Goal: Task Accomplishment & Management: Manage account settings

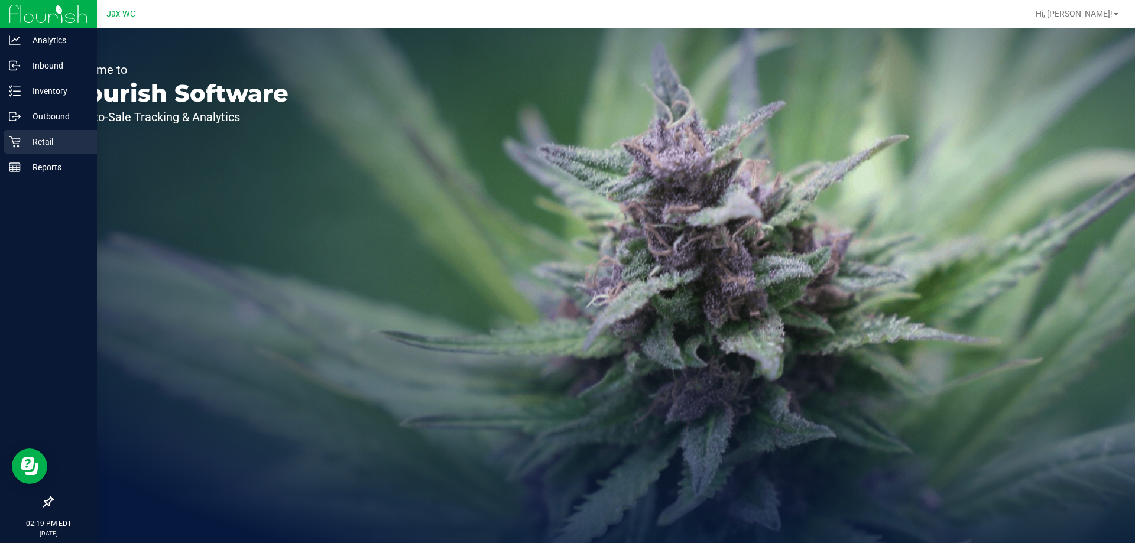
click at [36, 145] on p "Retail" at bounding box center [56, 142] width 71 height 14
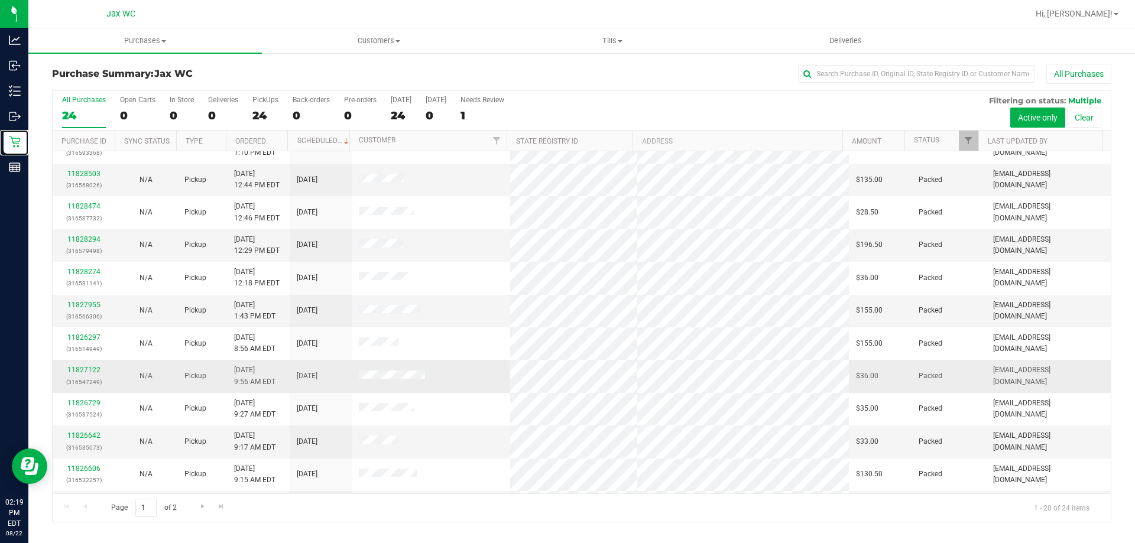
scroll to position [312, 0]
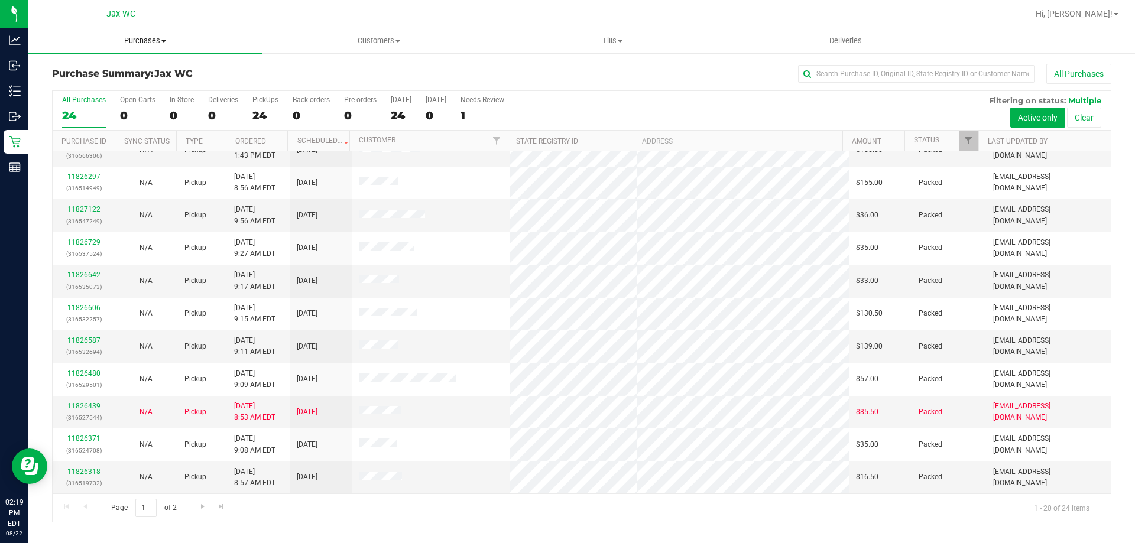
click at [158, 41] on span "Purchases" at bounding box center [144, 40] width 233 height 11
click at [91, 102] on span "All purchases" at bounding box center [70, 100] width 84 height 10
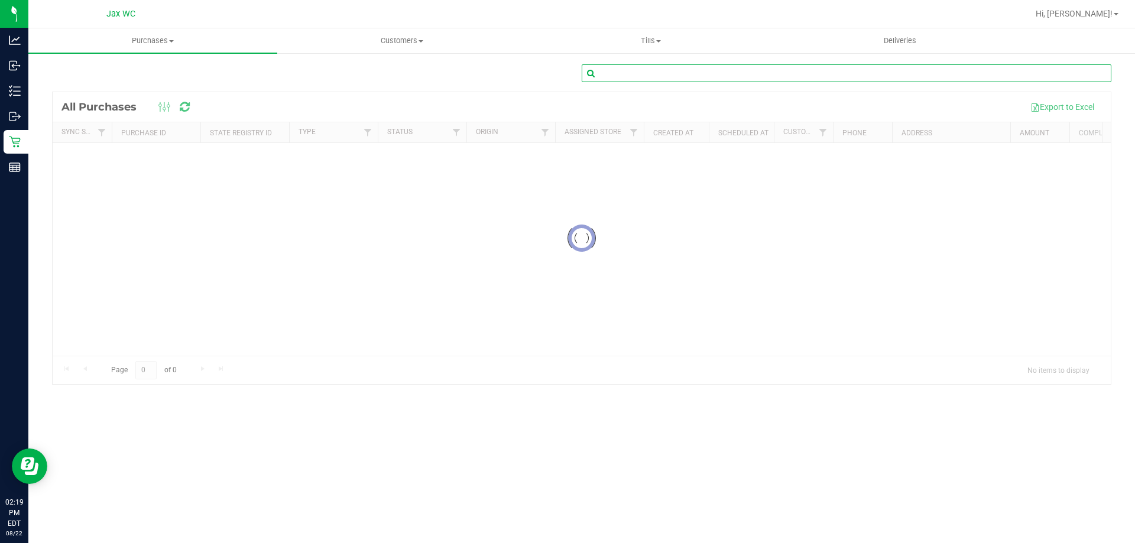
click at [685, 82] on input "text" at bounding box center [845, 73] width 529 height 18
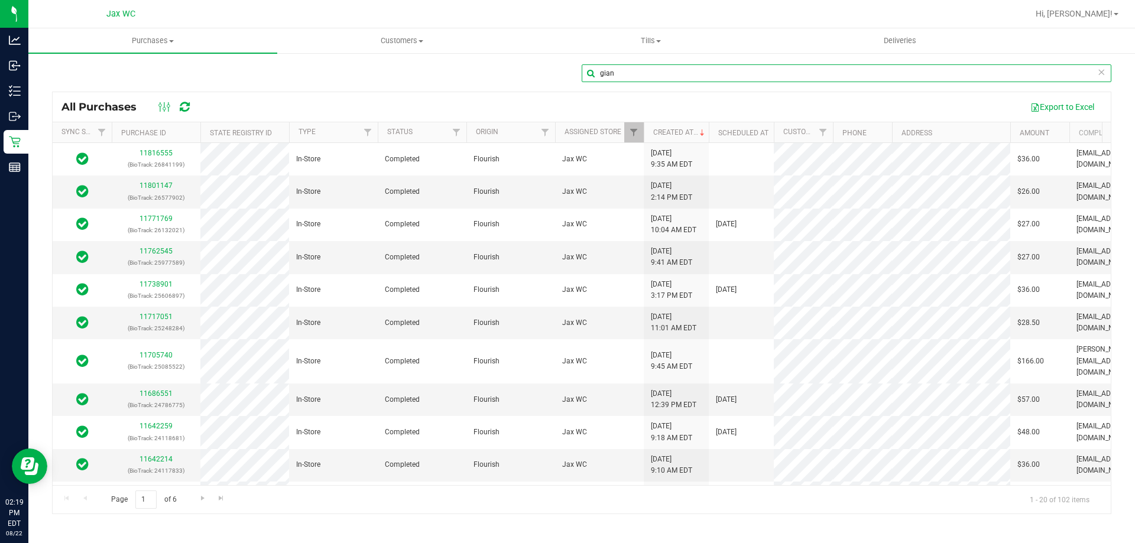
type input "gian"
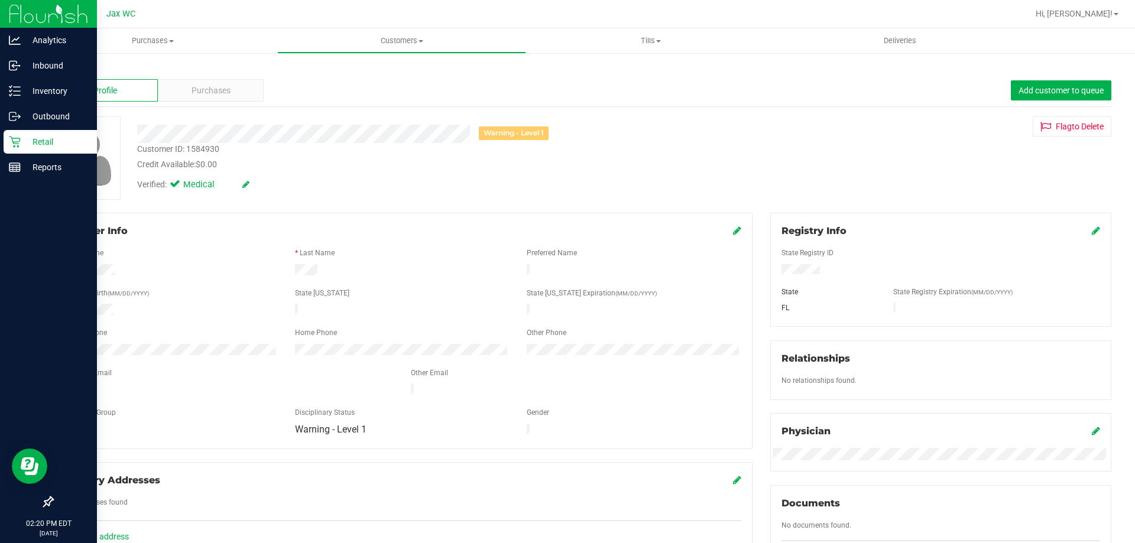
click at [47, 139] on p "Retail" at bounding box center [56, 142] width 71 height 14
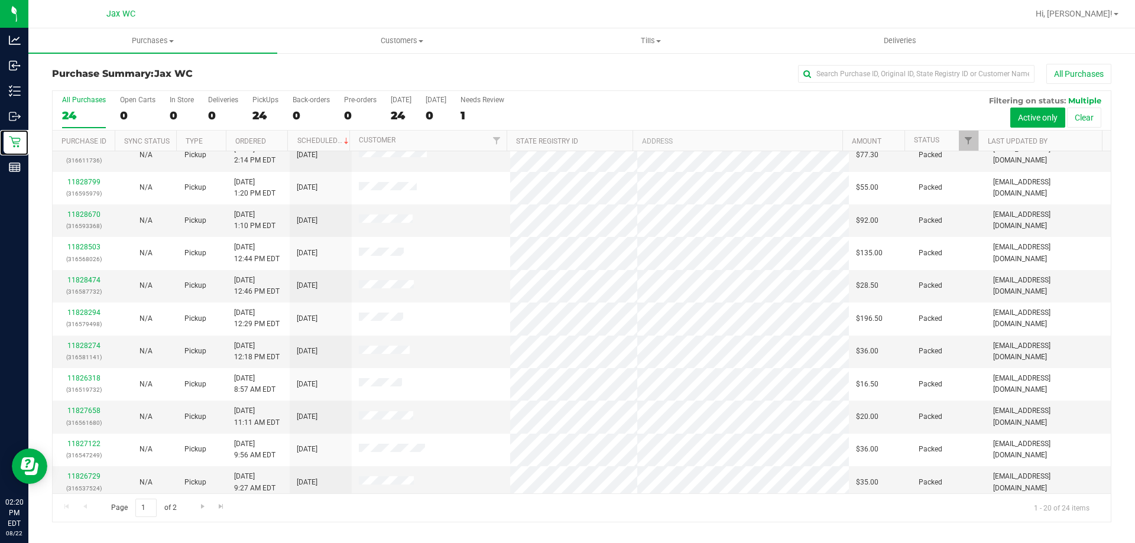
scroll to position [312, 0]
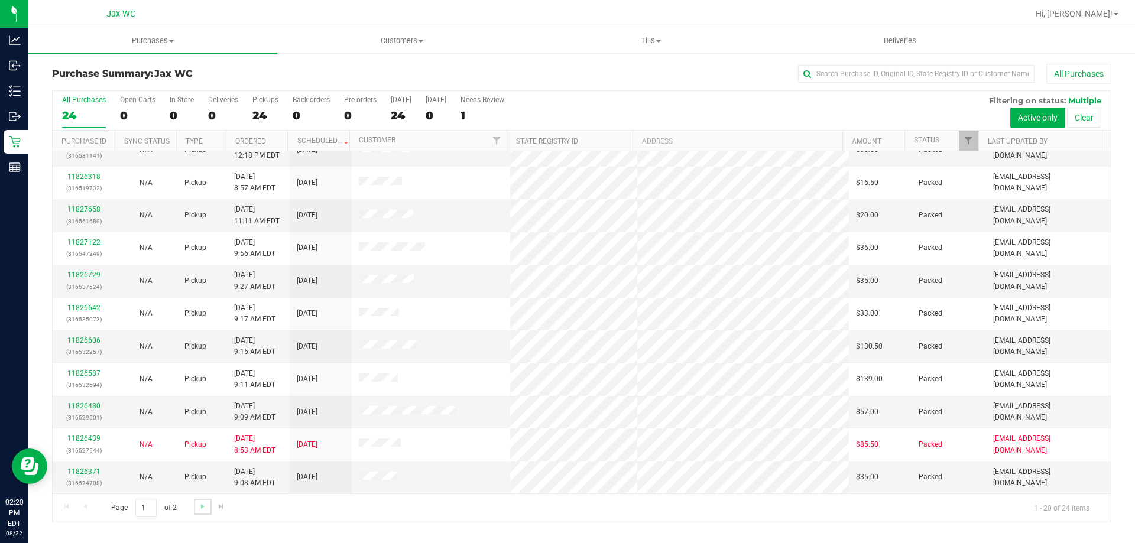
click at [202, 500] on link "Go to the next page" at bounding box center [202, 507] width 17 height 16
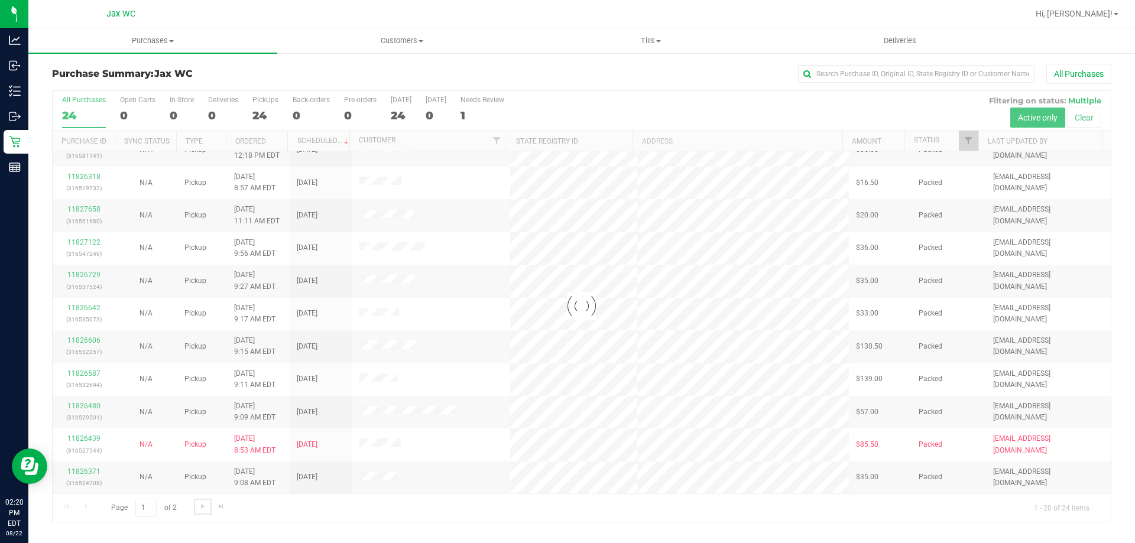
scroll to position [0, 0]
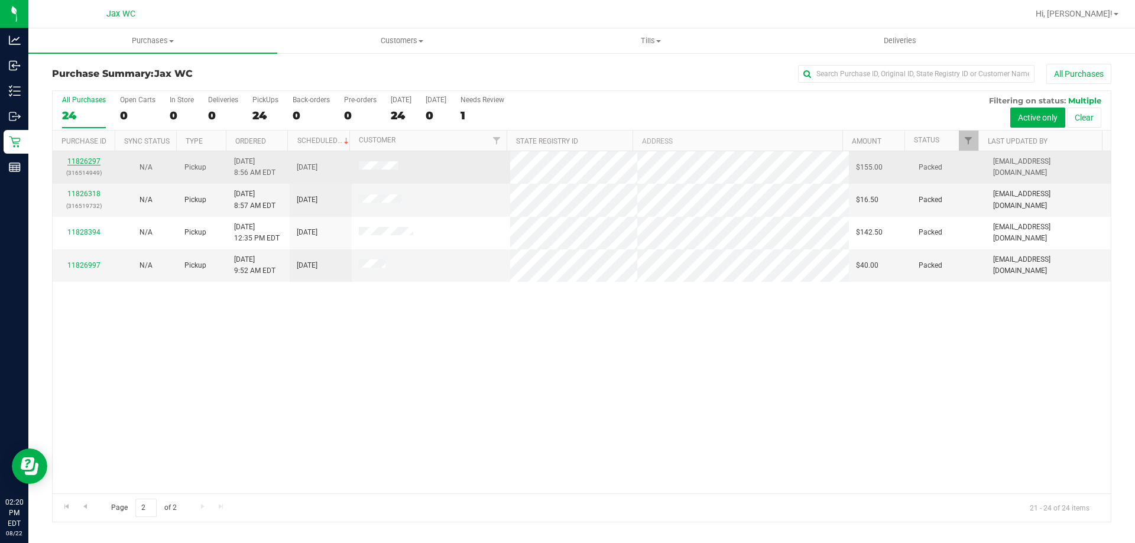
click at [86, 164] on link "11826297" at bounding box center [83, 161] width 33 height 8
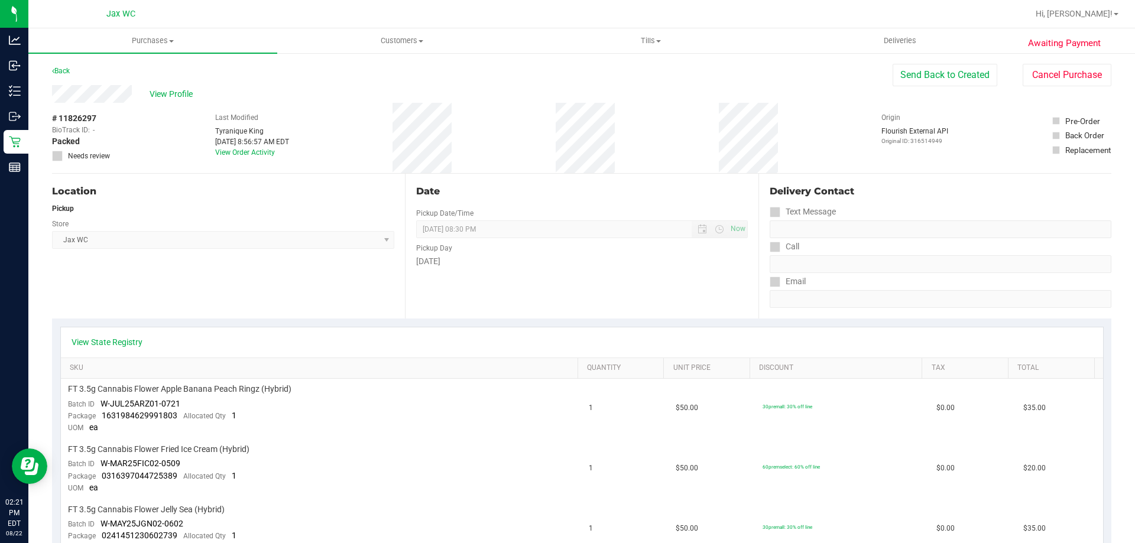
click at [109, 335] on div "View State Registry" at bounding box center [582, 342] width 1042 height 30
click at [116, 346] on link "View State Registry" at bounding box center [106, 342] width 71 height 12
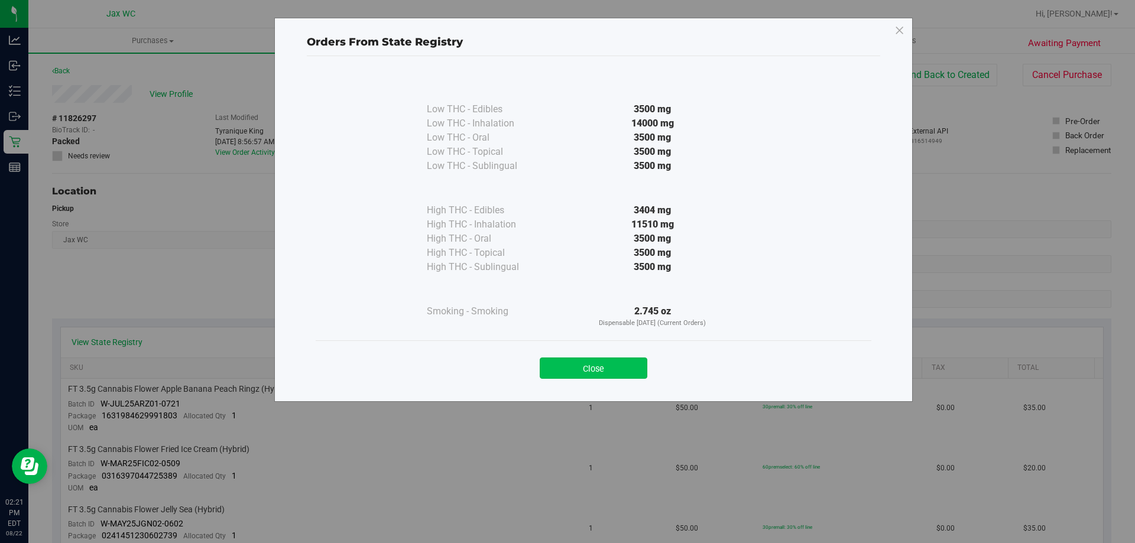
click at [591, 360] on button "Close" at bounding box center [593, 367] width 108 height 21
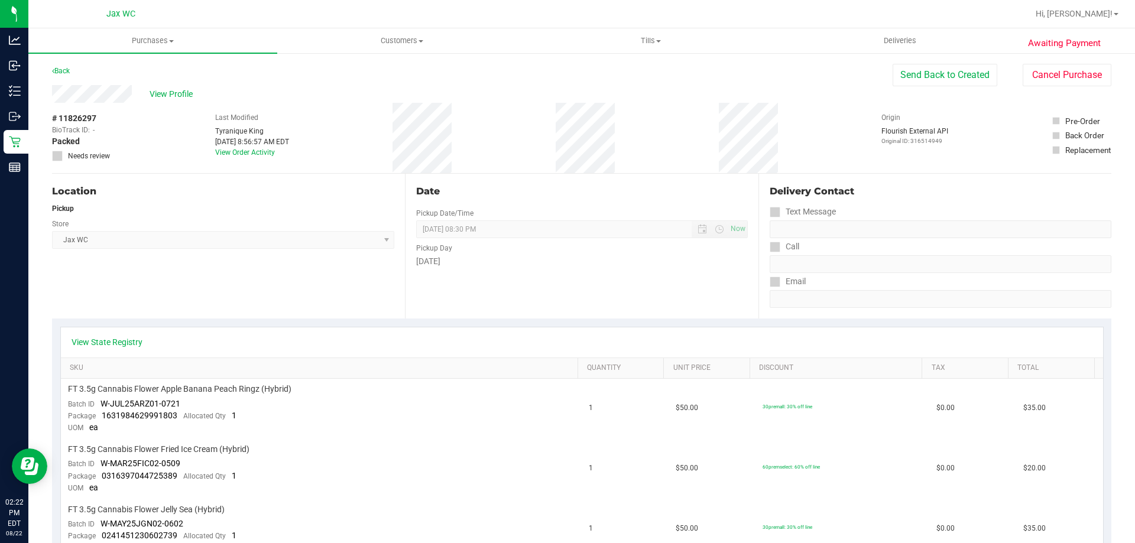
click at [105, 351] on div "View State Registry" at bounding box center [582, 342] width 1042 height 30
click at [109, 341] on link "View State Registry" at bounding box center [106, 342] width 71 height 12
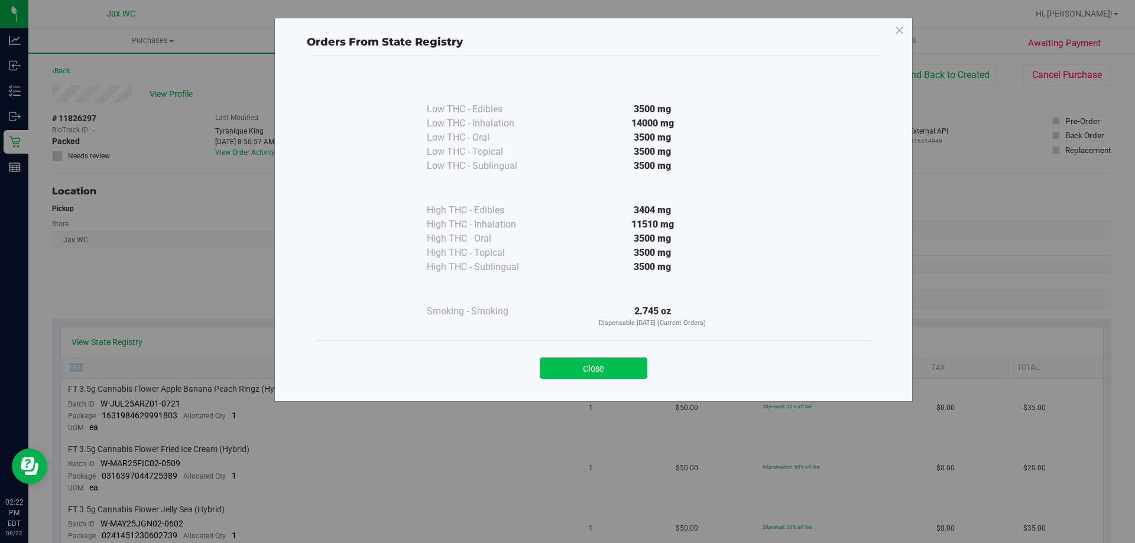
click at [610, 366] on button "Close" at bounding box center [593, 367] width 108 height 21
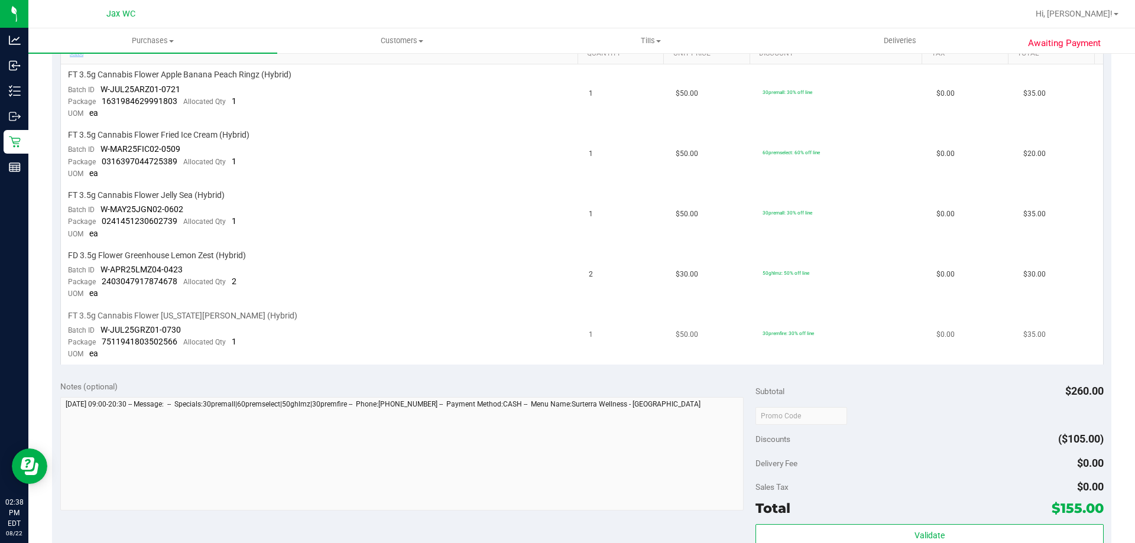
scroll to position [355, 0]
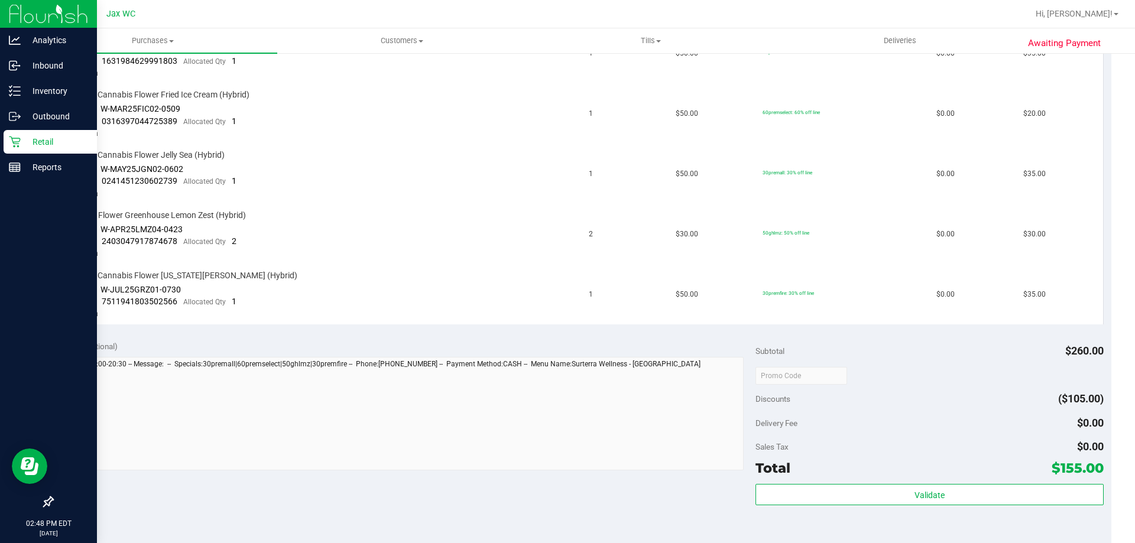
click at [22, 133] on div "Retail" at bounding box center [50, 142] width 93 height 24
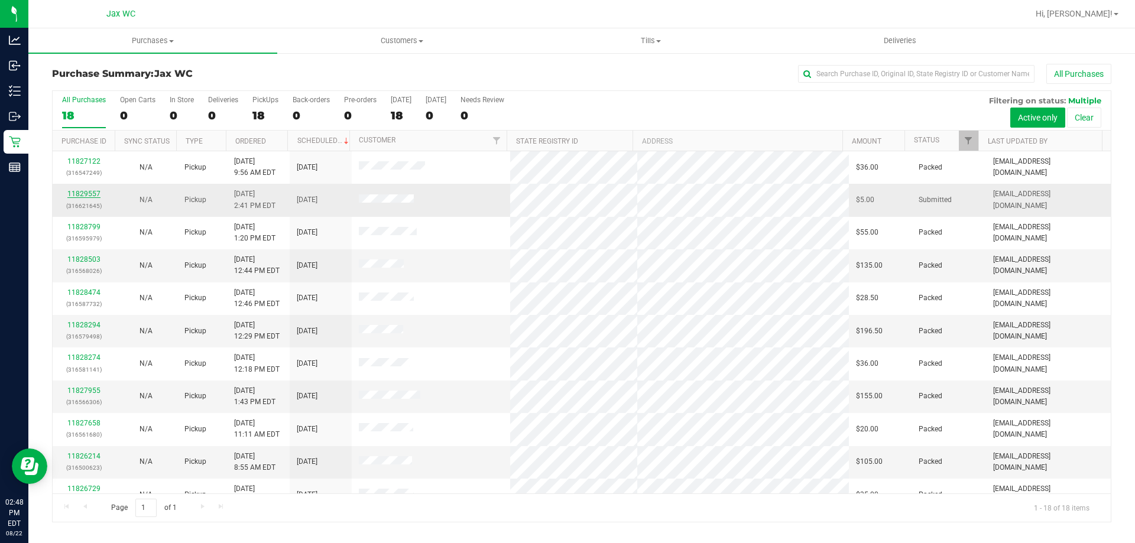
click at [77, 193] on link "11829557" at bounding box center [83, 194] width 33 height 8
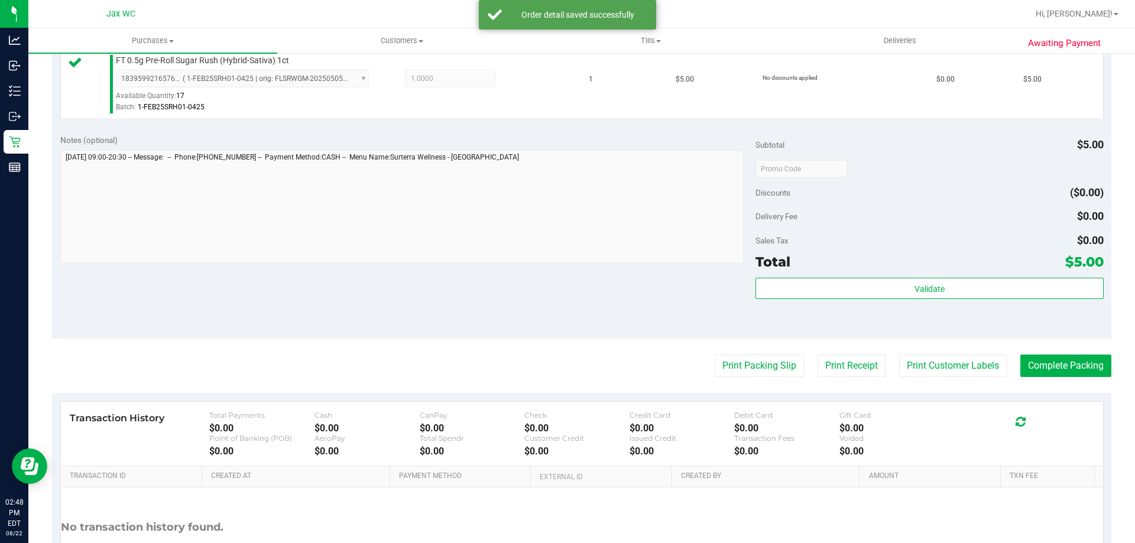
scroll to position [355, 0]
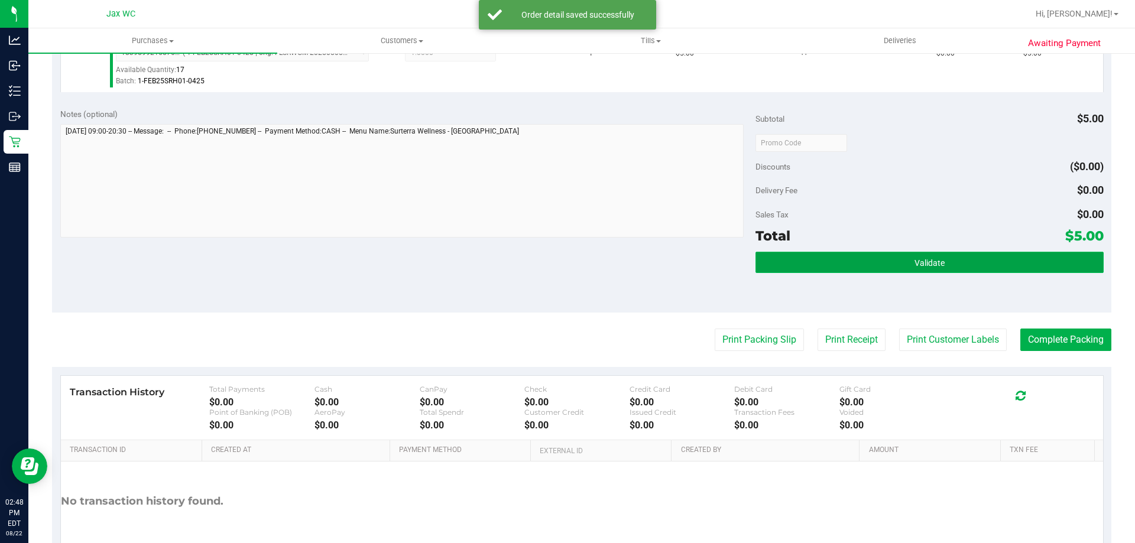
click at [862, 255] on button "Validate" at bounding box center [928, 262] width 347 height 21
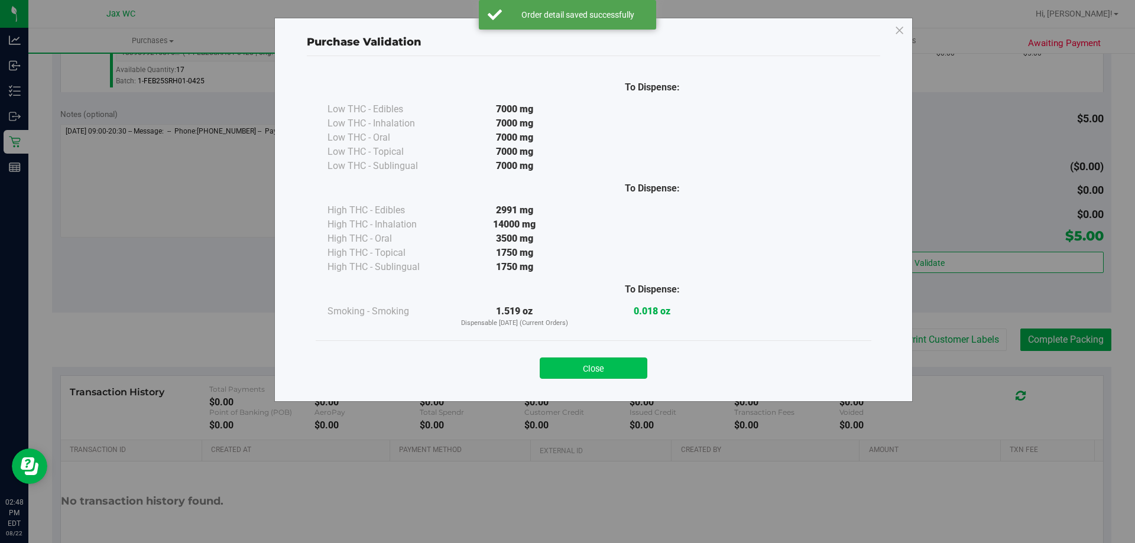
click at [591, 367] on button "Close" at bounding box center [593, 367] width 108 height 21
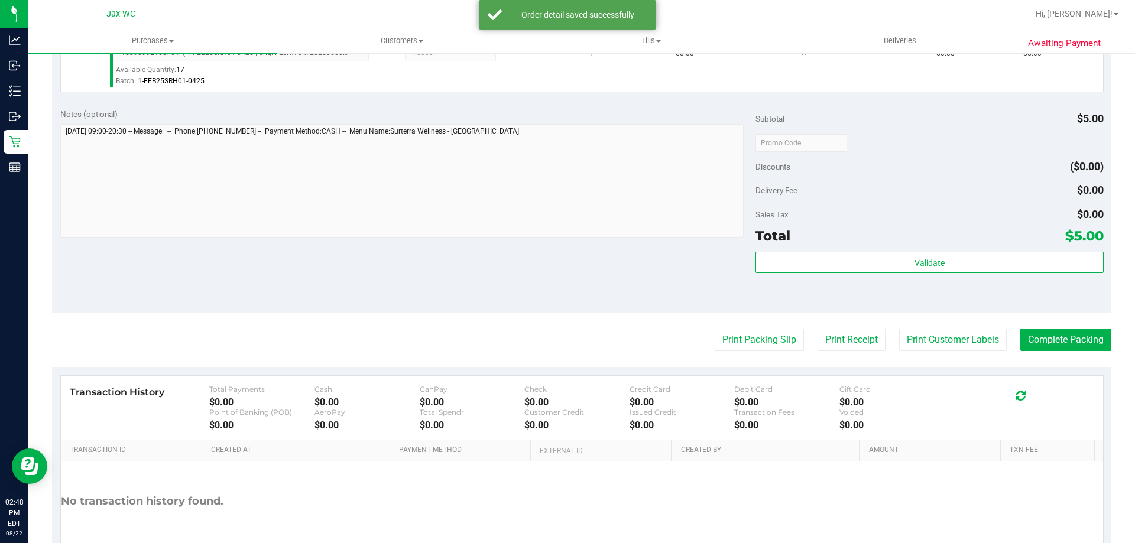
click at [912, 354] on purchase-details "Back Edit Purchase Cancel Purchase View Profile # 11829557 BioTrack ID: - Submi…" at bounding box center [581, 148] width 1059 height 879
click at [920, 346] on button "Print Customer Labels" at bounding box center [953, 340] width 108 height 22
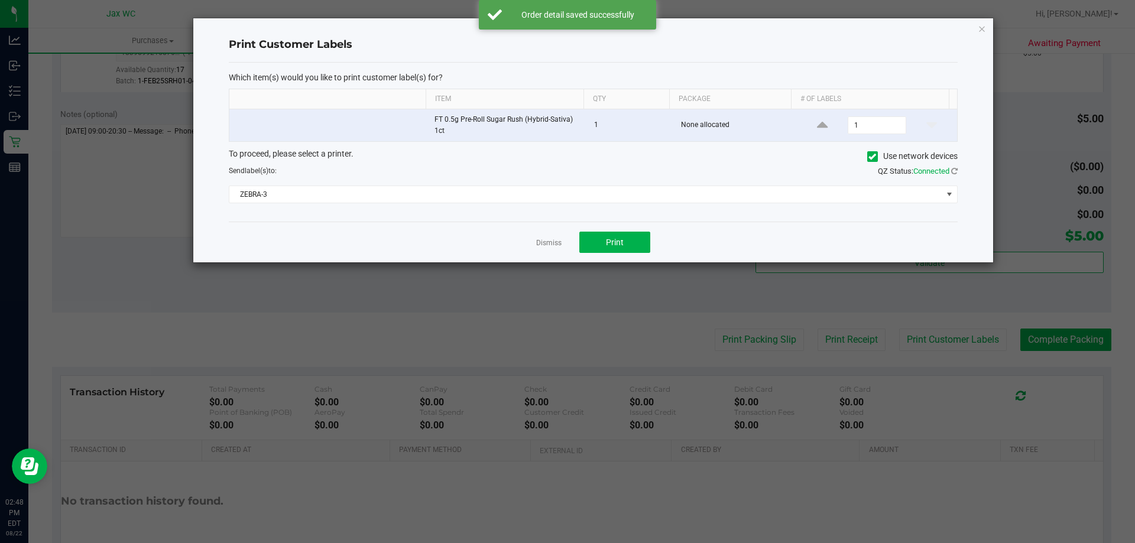
click at [567, 209] on div "Which item(s) would you like to print customer label(s) for? Item Qty Package #…" at bounding box center [593, 143] width 729 height 160
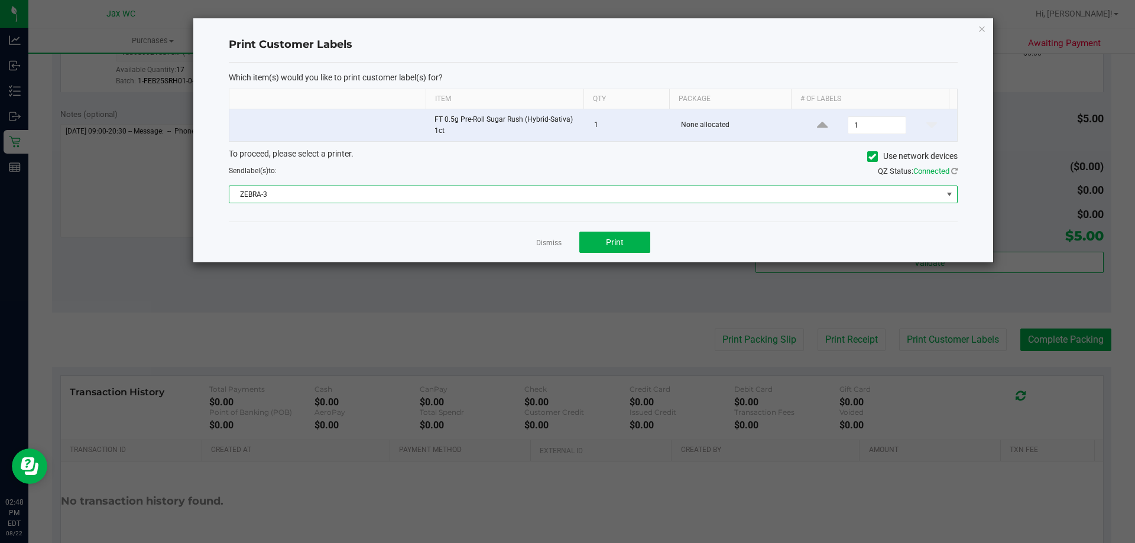
click at [564, 194] on span "ZEBRA-3" at bounding box center [585, 194] width 713 height 17
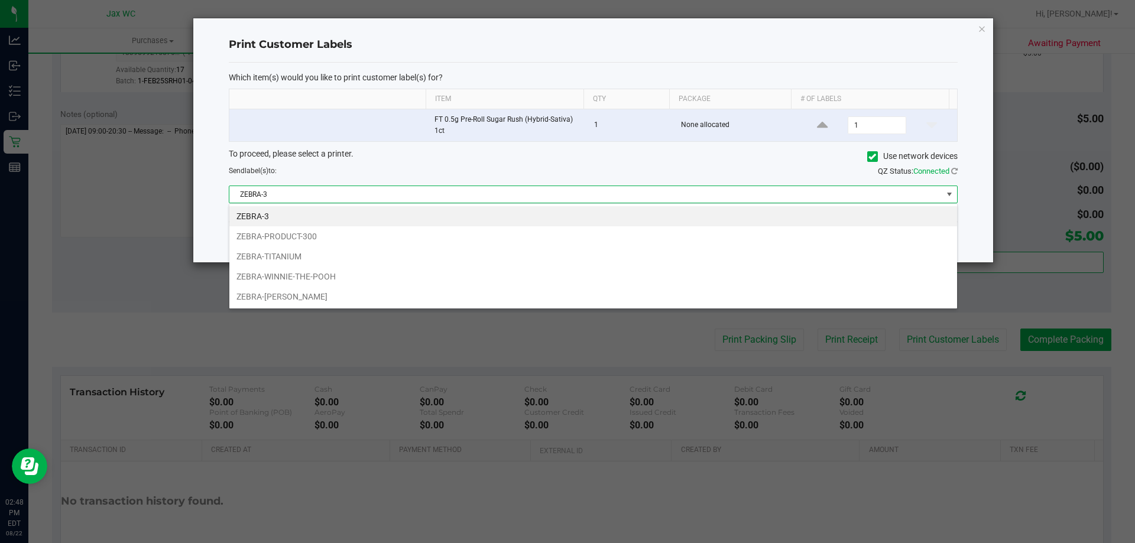
scroll to position [18, 728]
drag, startPoint x: 420, startPoint y: 273, endPoint x: 498, endPoint y: 284, distance: 78.8
click at [420, 274] on li "ZEBRA-WINNIE-THE-POOH" at bounding box center [592, 276] width 727 height 20
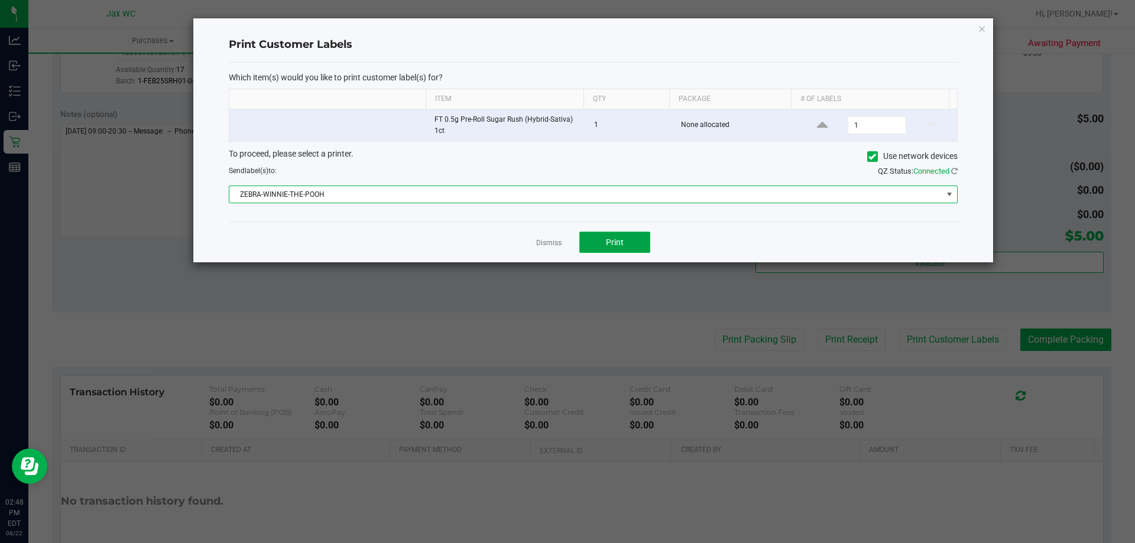
click at [618, 240] on span "Print" at bounding box center [615, 242] width 18 height 9
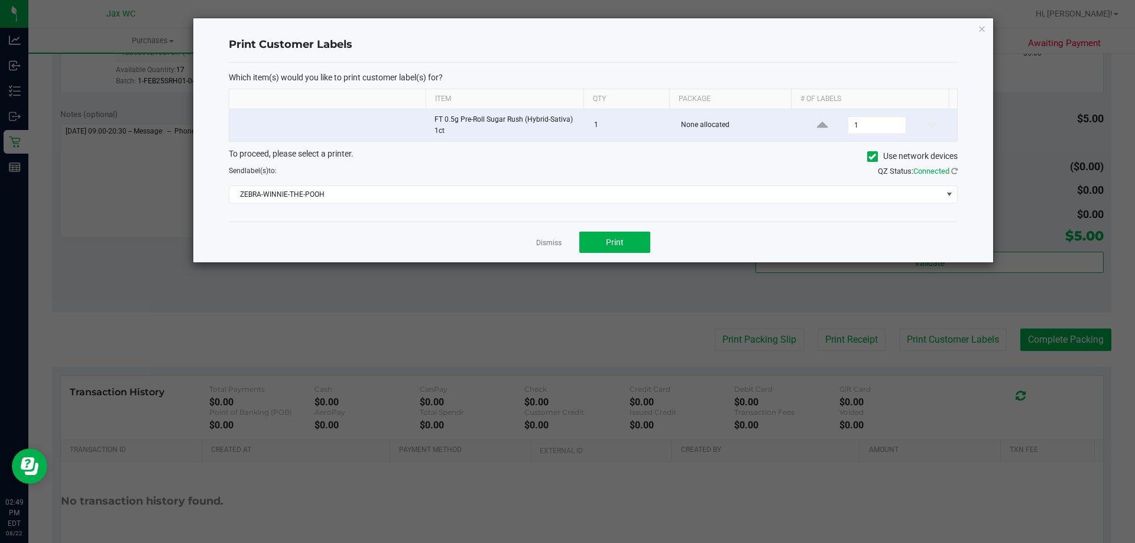
drag, startPoint x: 544, startPoint y: 239, endPoint x: 552, endPoint y: 239, distance: 8.3
click at [544, 240] on link "Dismiss" at bounding box center [548, 243] width 25 height 10
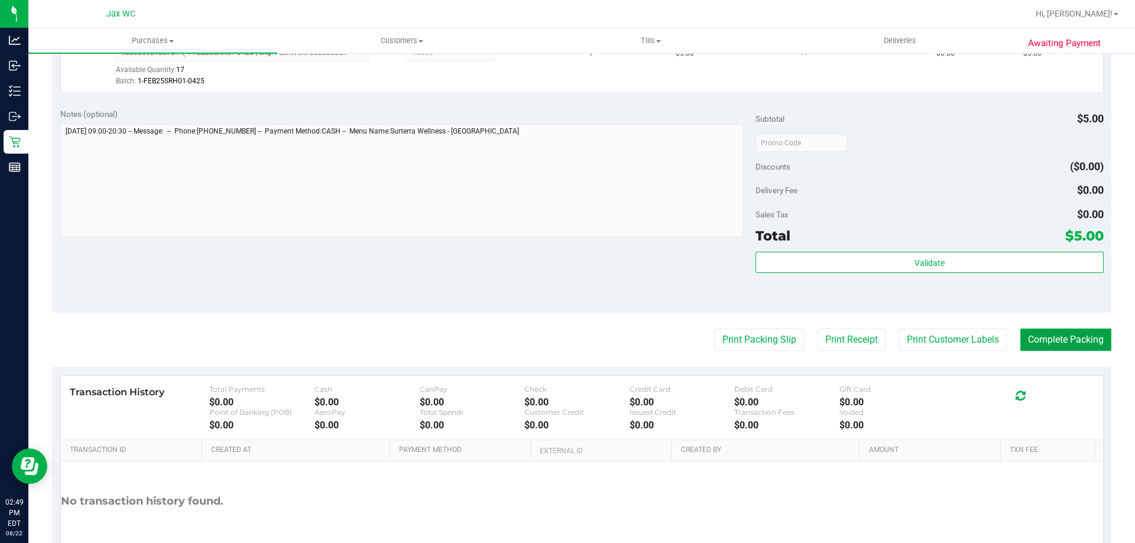
click at [1044, 342] on button "Complete Packing" at bounding box center [1065, 340] width 91 height 22
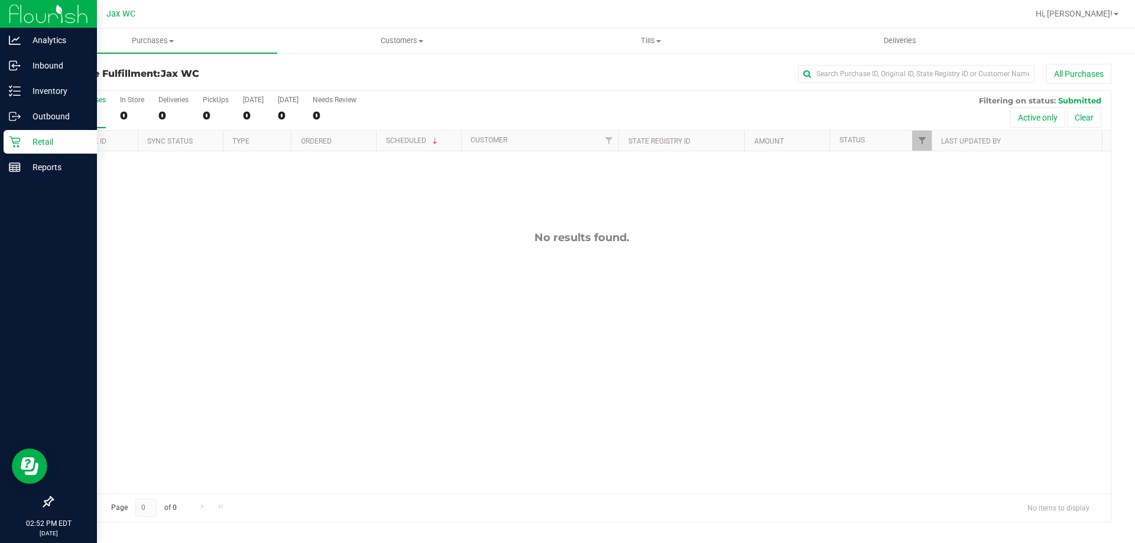
click at [4, 140] on div "Retail" at bounding box center [50, 142] width 93 height 24
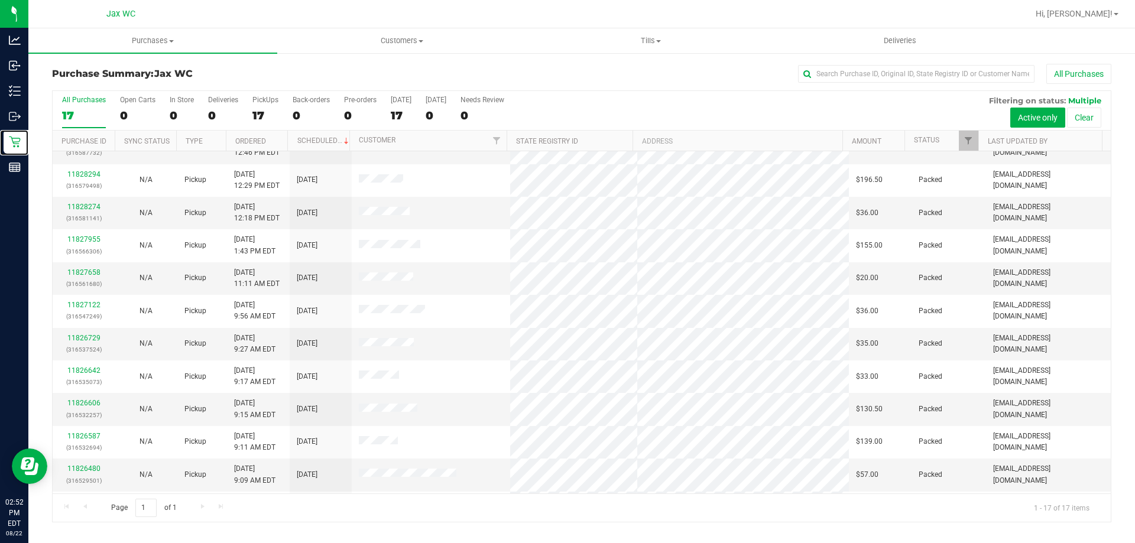
scroll to position [214, 0]
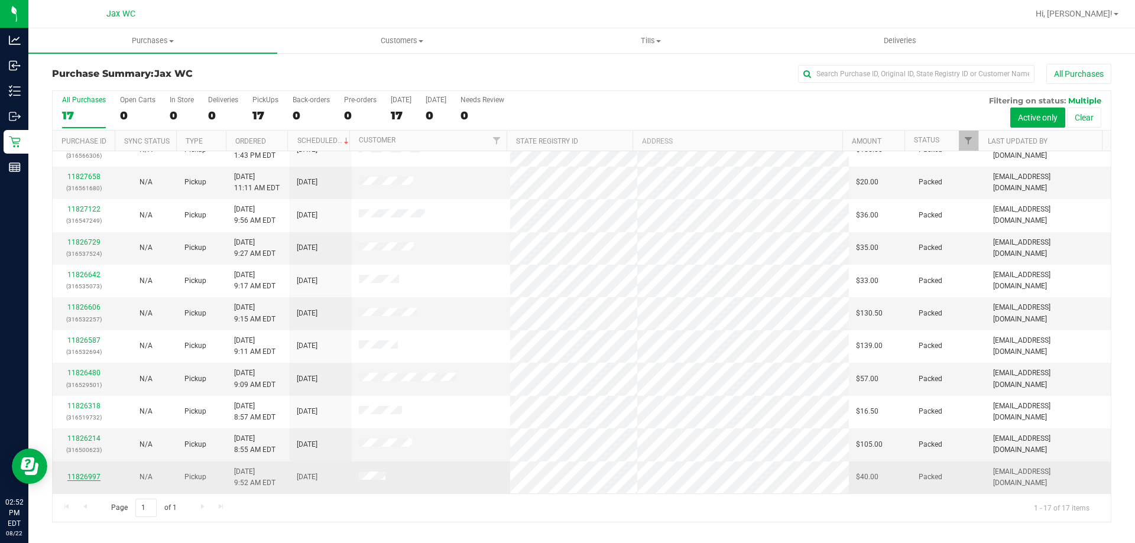
click at [73, 474] on link "11826997" at bounding box center [83, 477] width 33 height 8
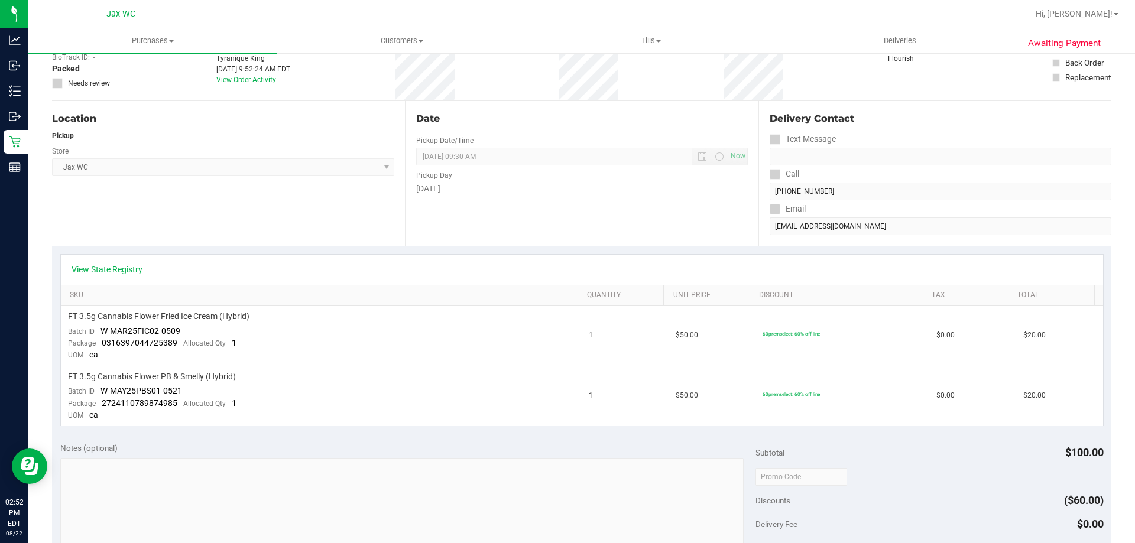
scroll to position [118, 0]
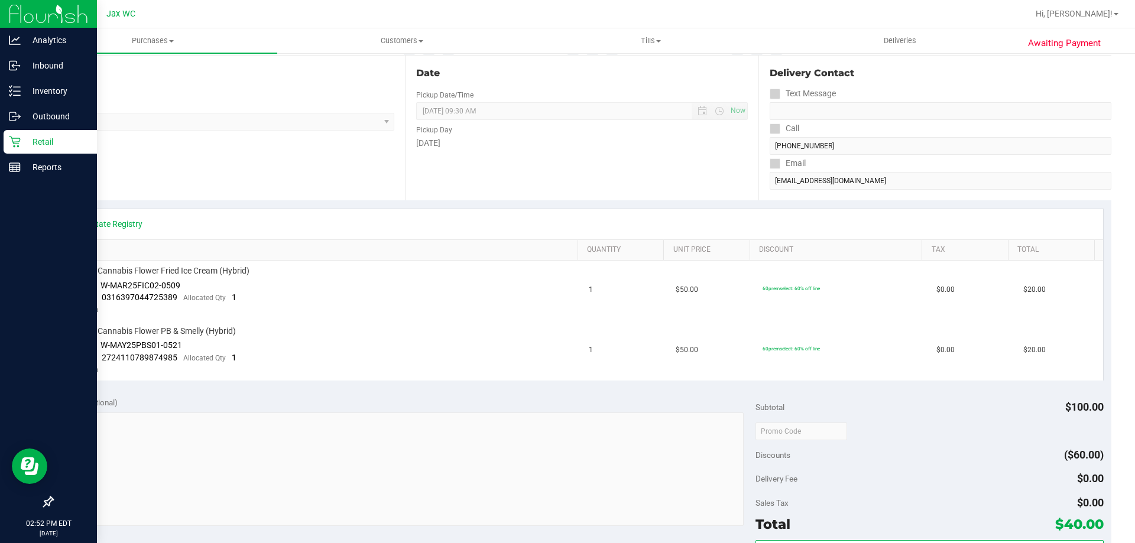
click at [18, 141] on icon at bounding box center [15, 142] width 12 height 12
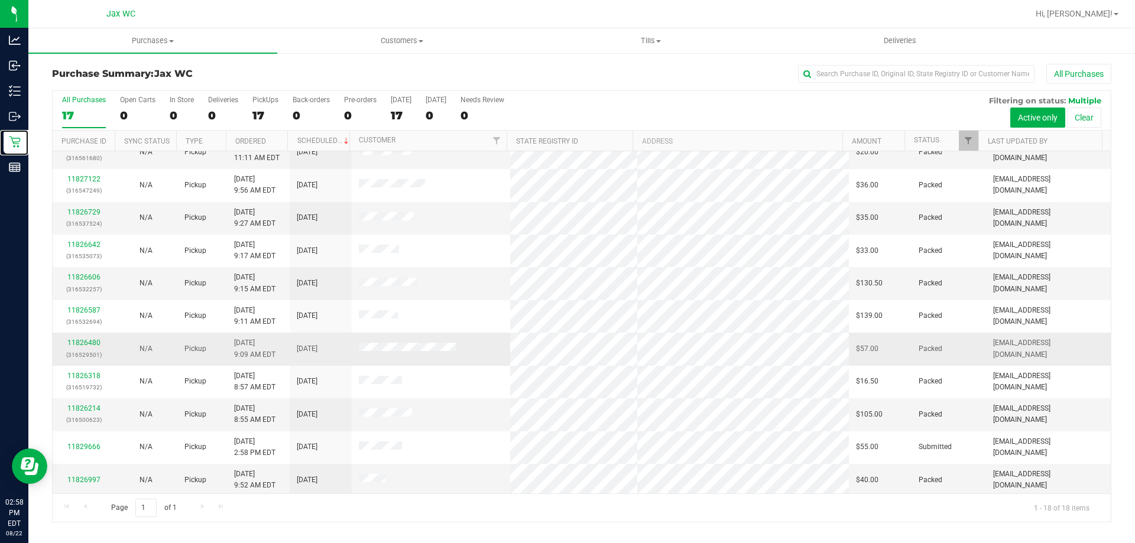
scroll to position [246, 0]
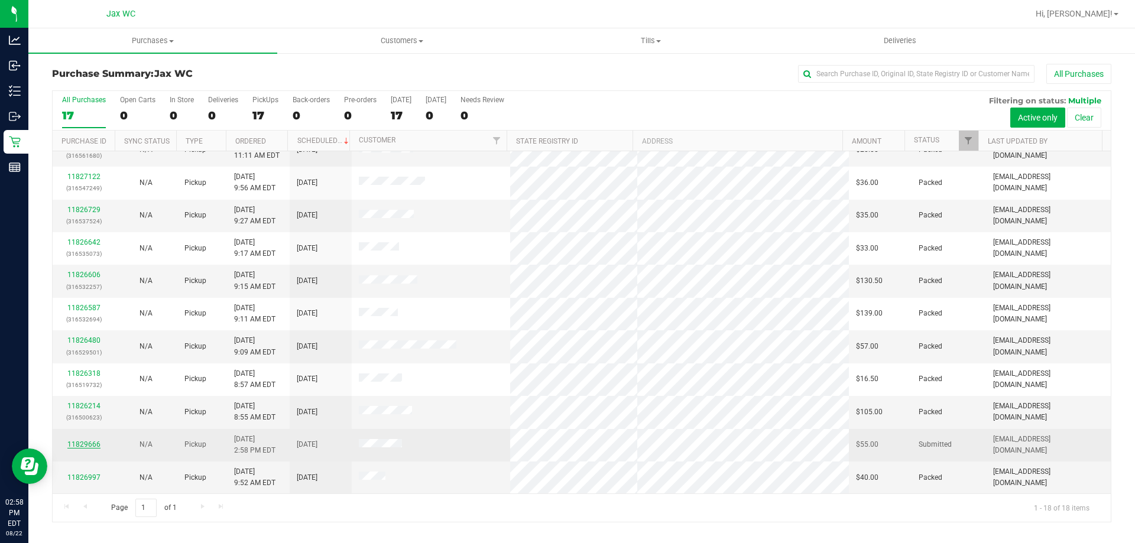
click at [97, 443] on link "11829666" at bounding box center [83, 444] width 33 height 8
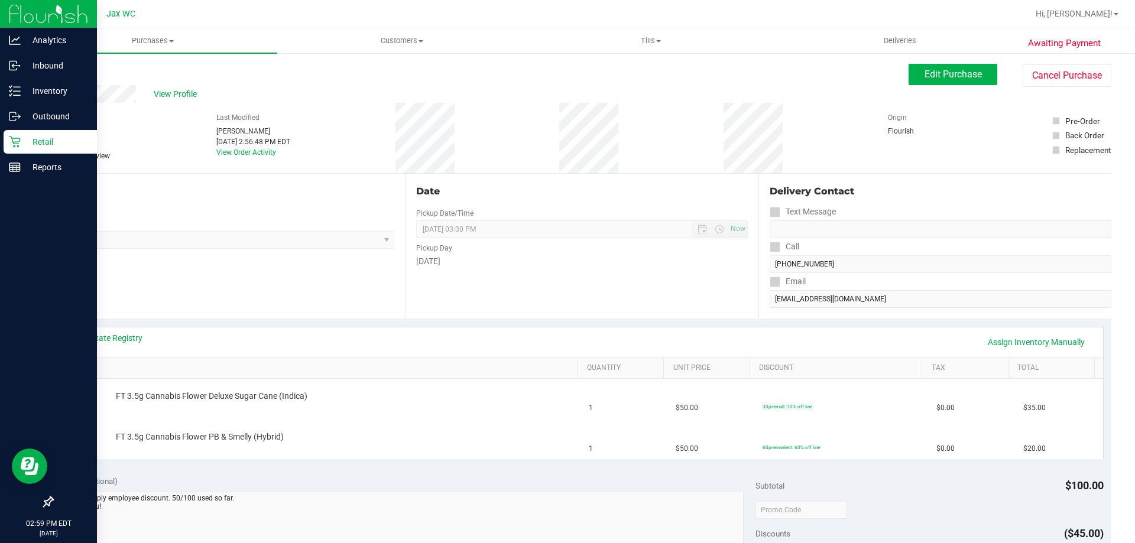
click at [17, 147] on icon at bounding box center [15, 142] width 12 height 12
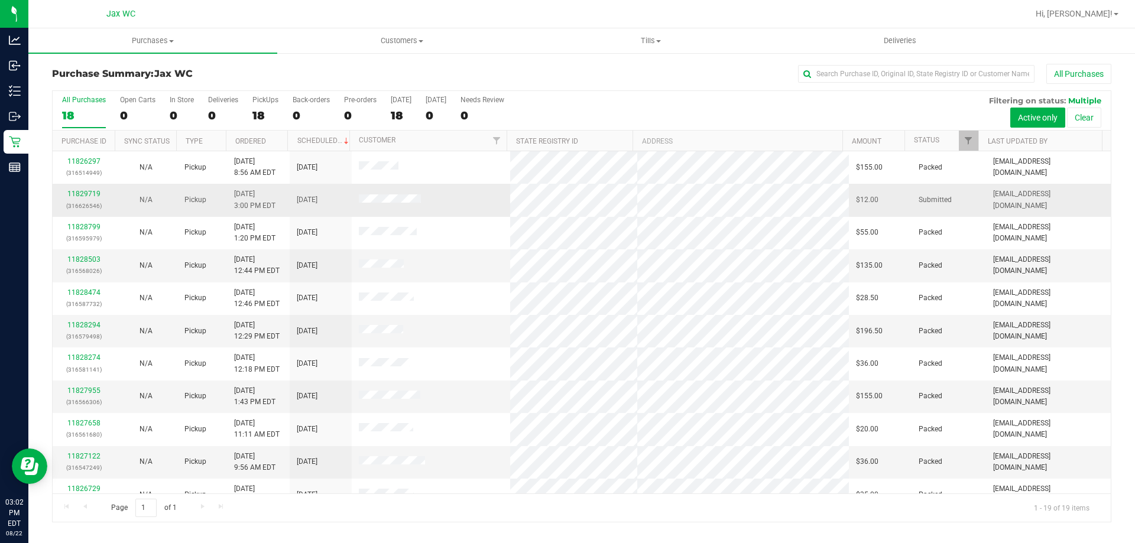
click at [84, 186] on td "11829719 (316626546)" at bounding box center [84, 200] width 62 height 32
click at [84, 193] on link "11829719" at bounding box center [83, 194] width 33 height 8
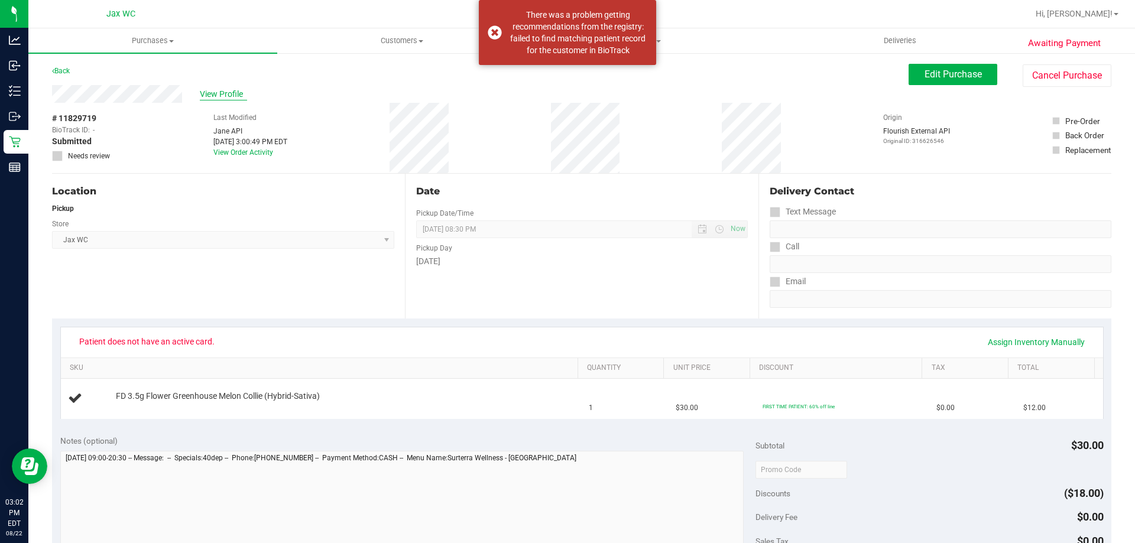
click at [230, 93] on span "View Profile" at bounding box center [223, 94] width 47 height 12
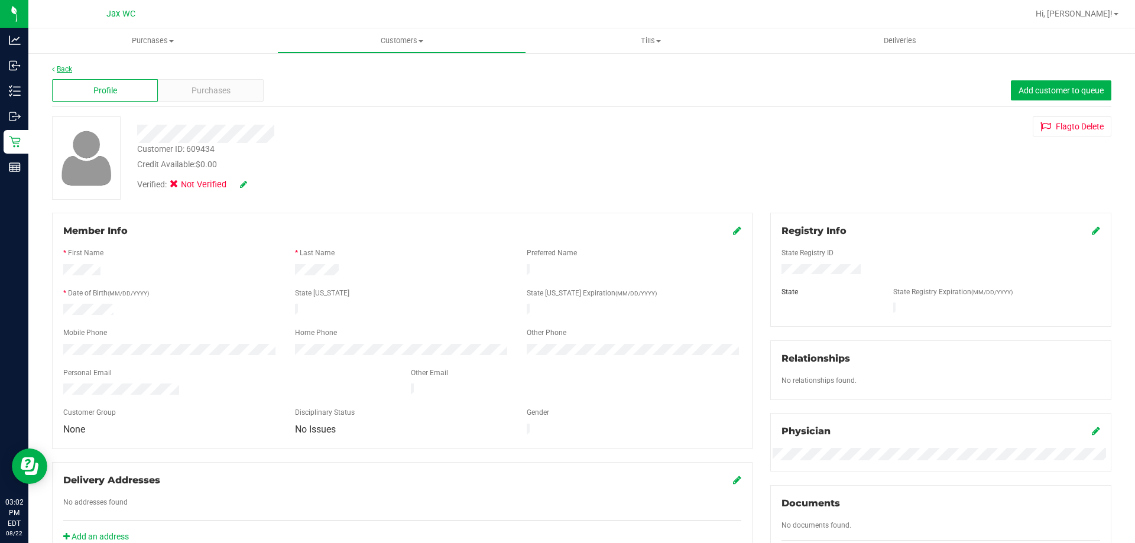
click at [66, 70] on link "Back" at bounding box center [62, 69] width 20 height 8
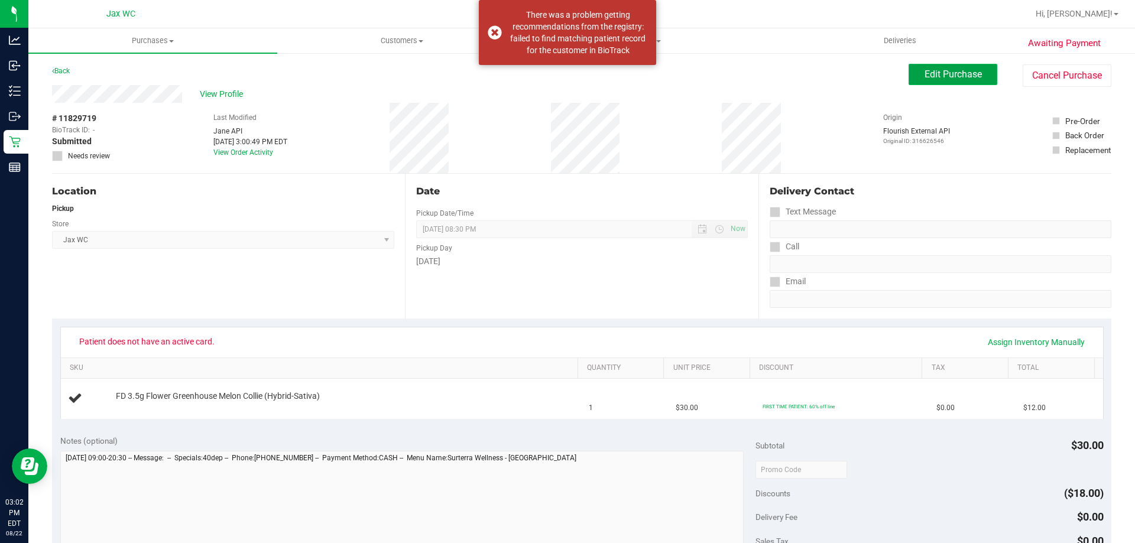
click at [914, 65] on button "Edit Purchase" at bounding box center [952, 74] width 89 height 21
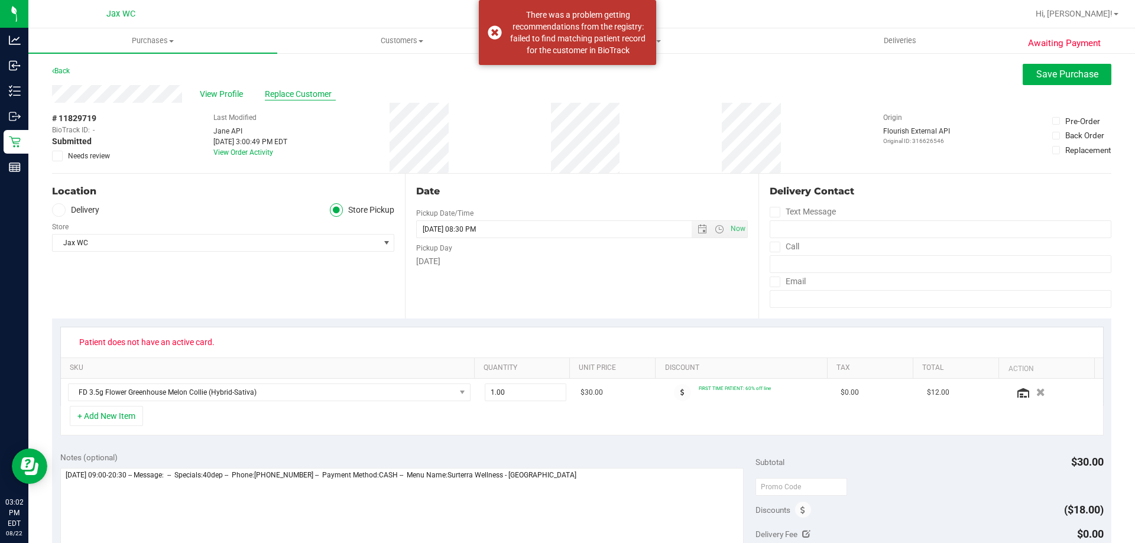
click at [304, 92] on span "Replace Customer" at bounding box center [300, 94] width 71 height 12
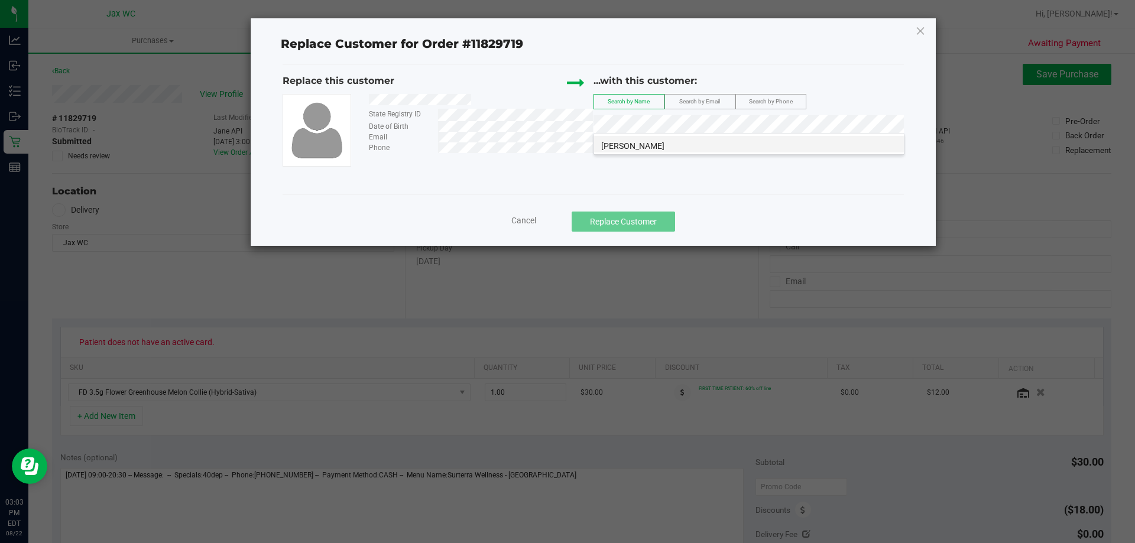
click at [698, 146] on li "ADRIENNE BUFFINGTON" at bounding box center [749, 144] width 310 height 17
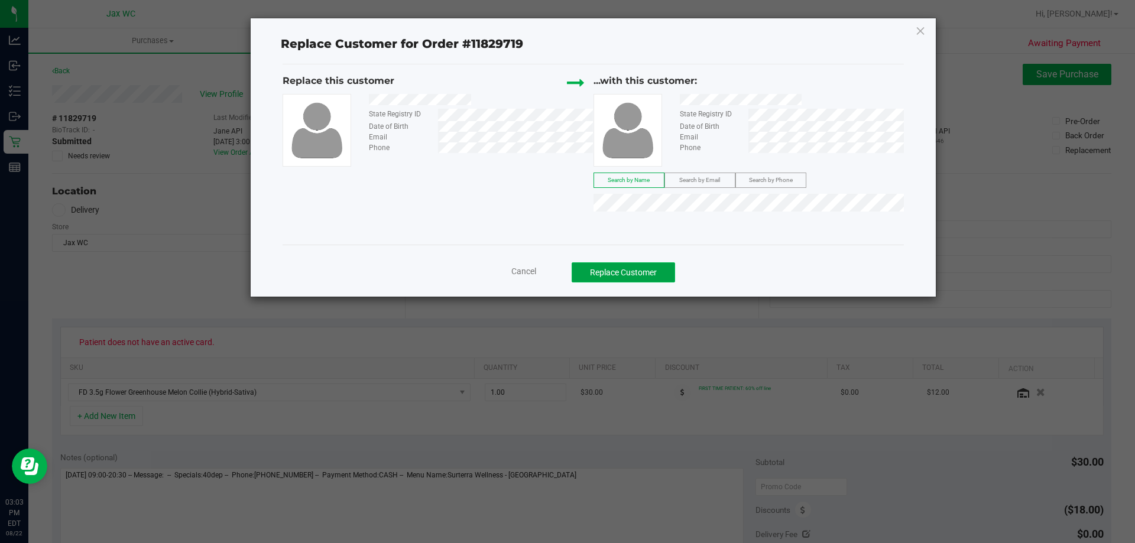
click at [627, 271] on button "Replace Customer" at bounding box center [622, 272] width 103 height 20
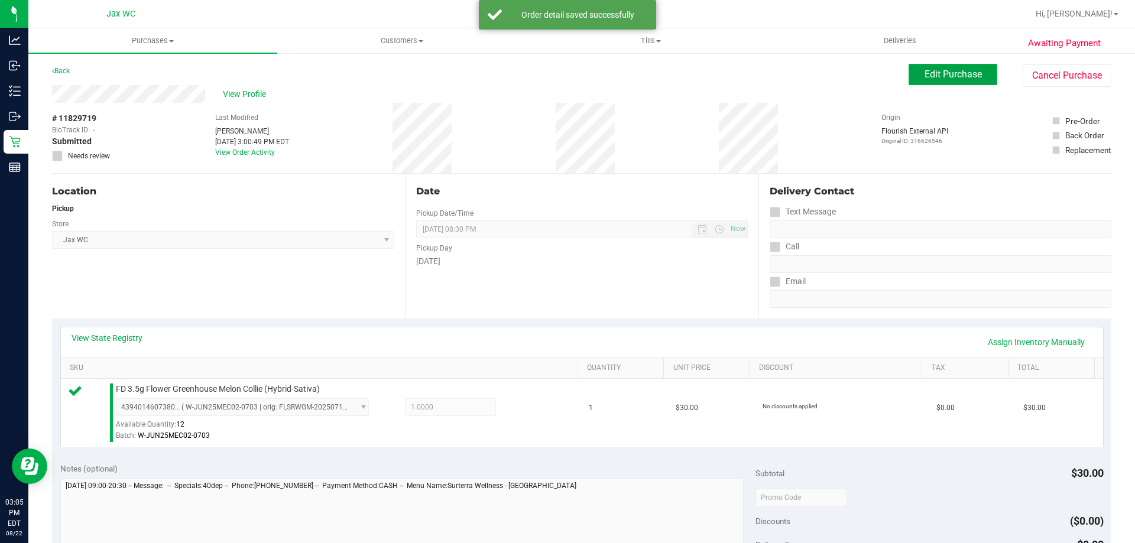
click at [925, 71] on span "Edit Purchase" at bounding box center [952, 74] width 57 height 11
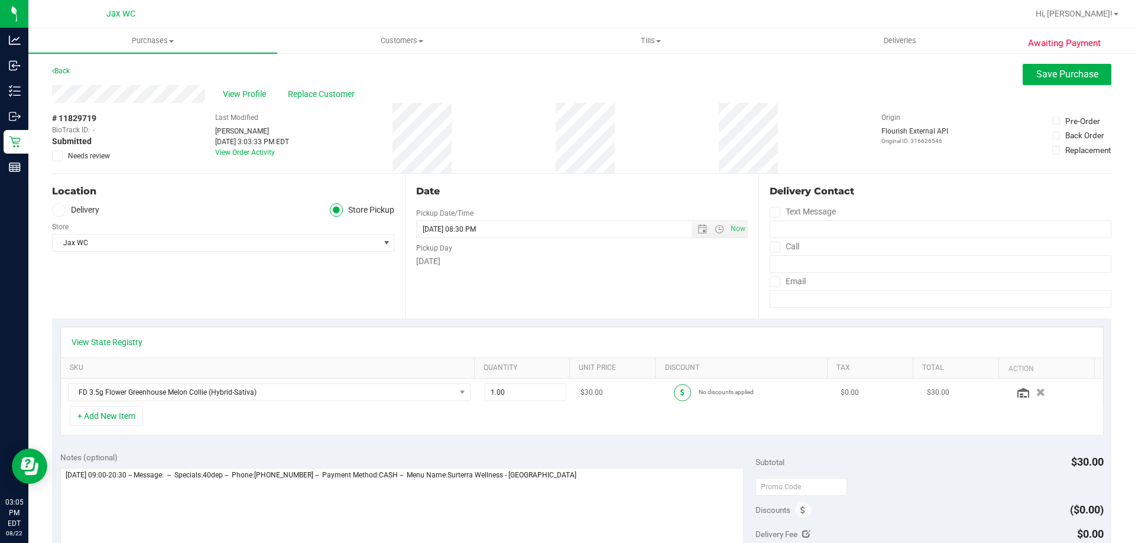
click at [674, 392] on span at bounding box center [682, 392] width 17 height 17
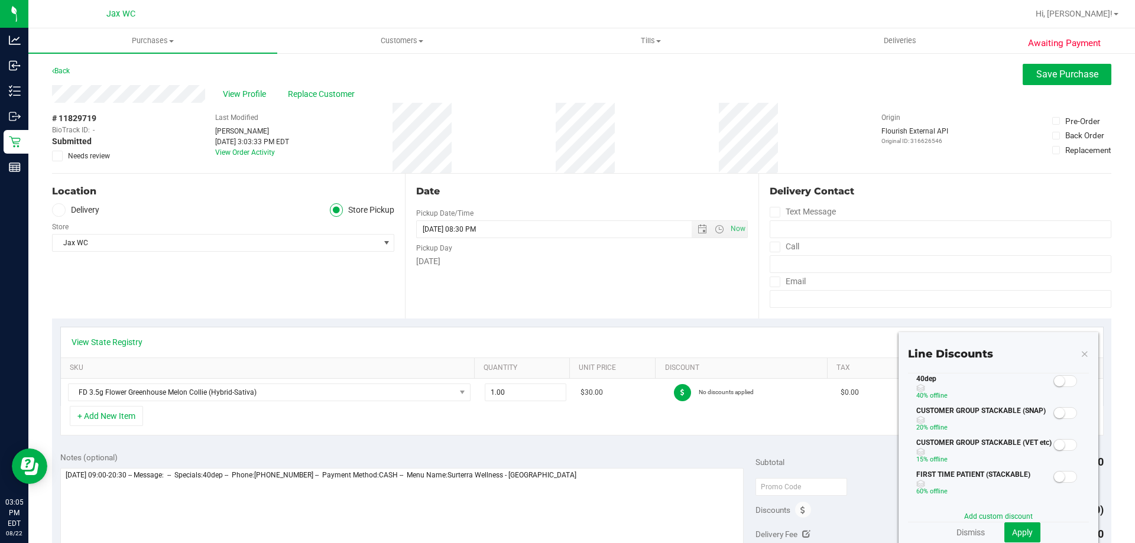
click at [1054, 378] on small at bounding box center [1059, 381] width 11 height 11
click at [1012, 525] on button "Apply" at bounding box center [1022, 532] width 36 height 20
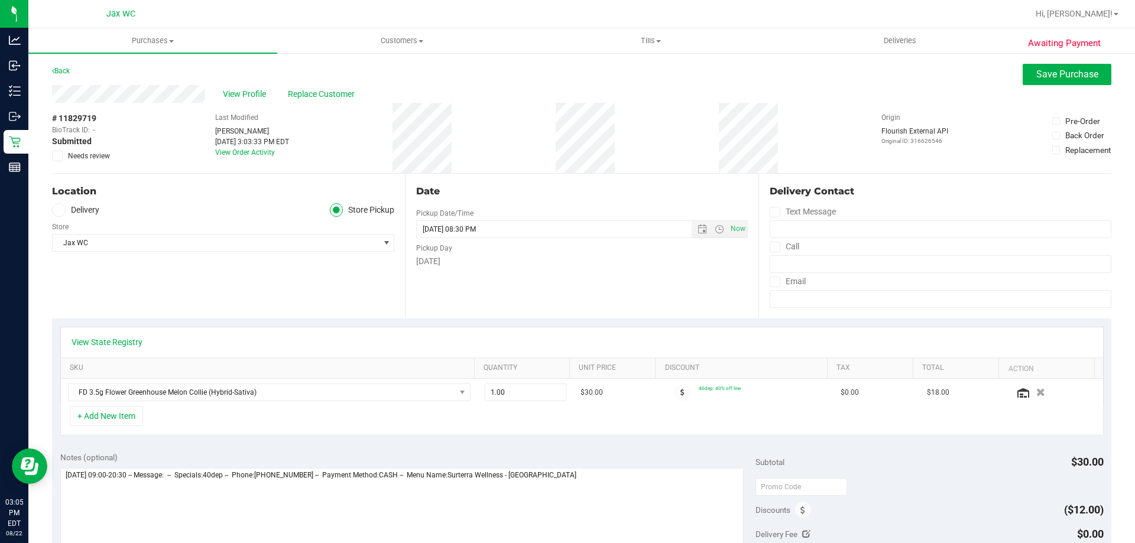
click at [1014, 62] on div "Awaiting Payment Back Save Purchase View Profile Replace Customer # 11829719 Bi…" at bounding box center [581, 503] width 1106 height 903
click at [1036, 73] on span "Save Purchase" at bounding box center [1067, 74] width 62 height 11
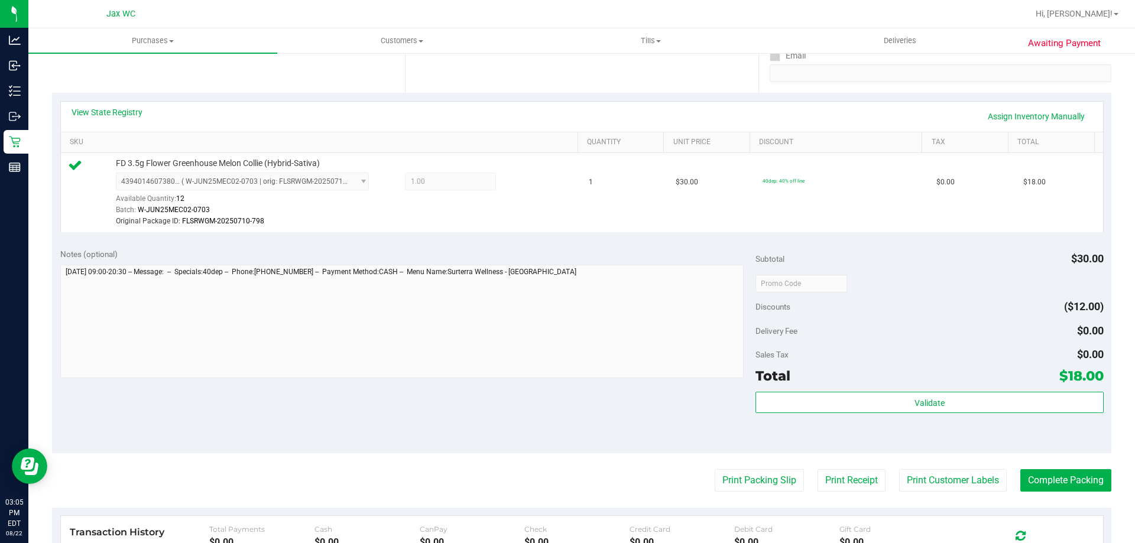
scroll to position [355, 0]
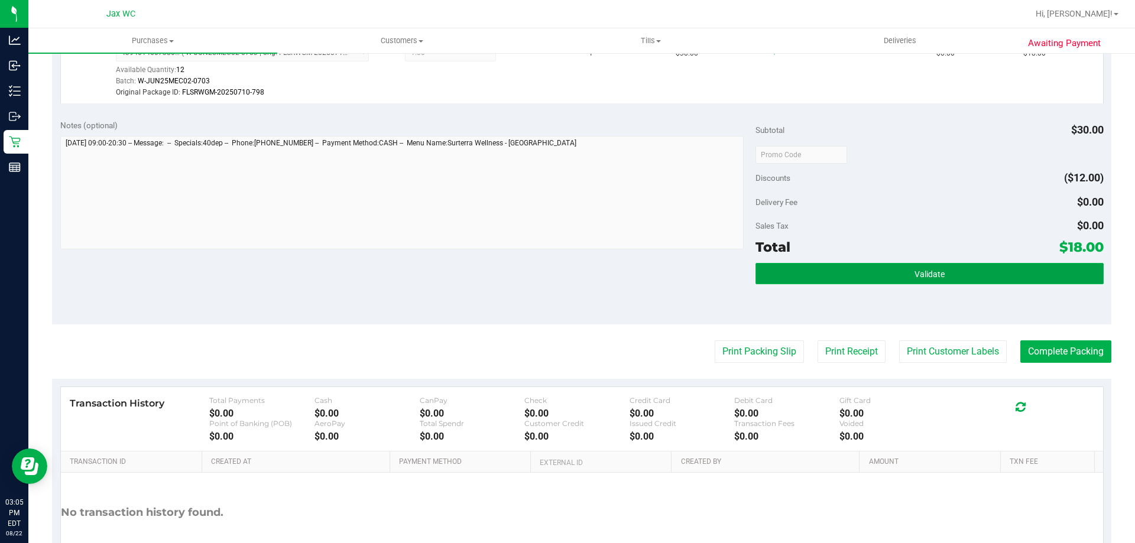
click at [896, 278] on button "Validate" at bounding box center [928, 273] width 347 height 21
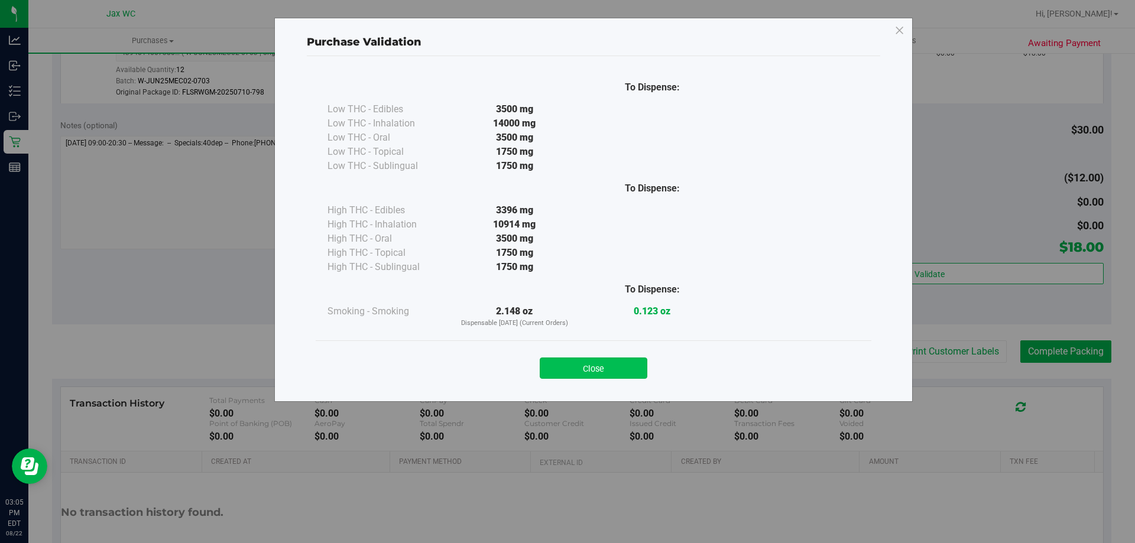
click at [556, 363] on button "Close" at bounding box center [593, 367] width 108 height 21
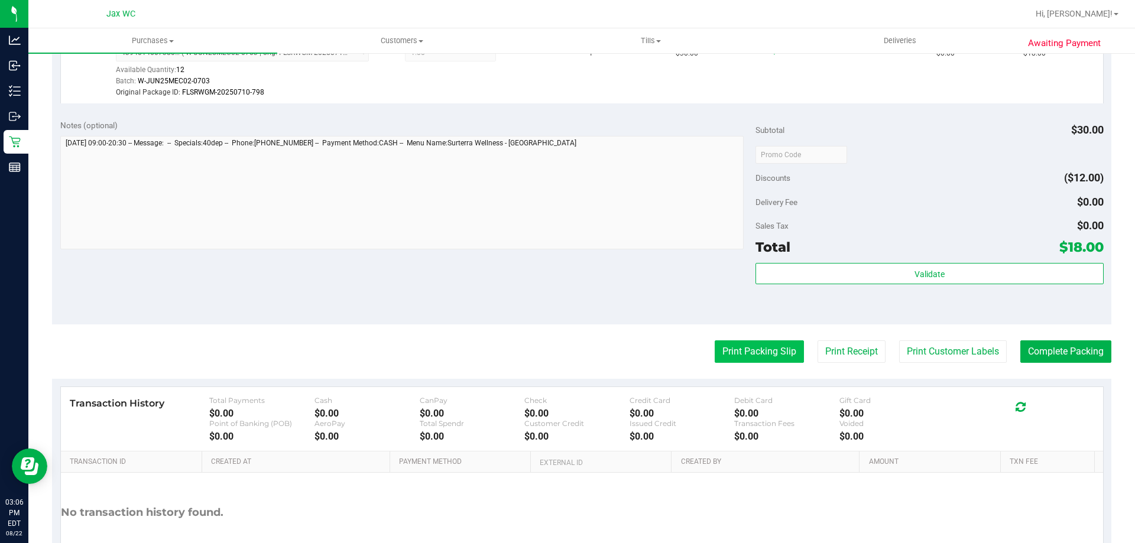
click at [750, 346] on button "Print Packing Slip" at bounding box center [758, 351] width 89 height 22
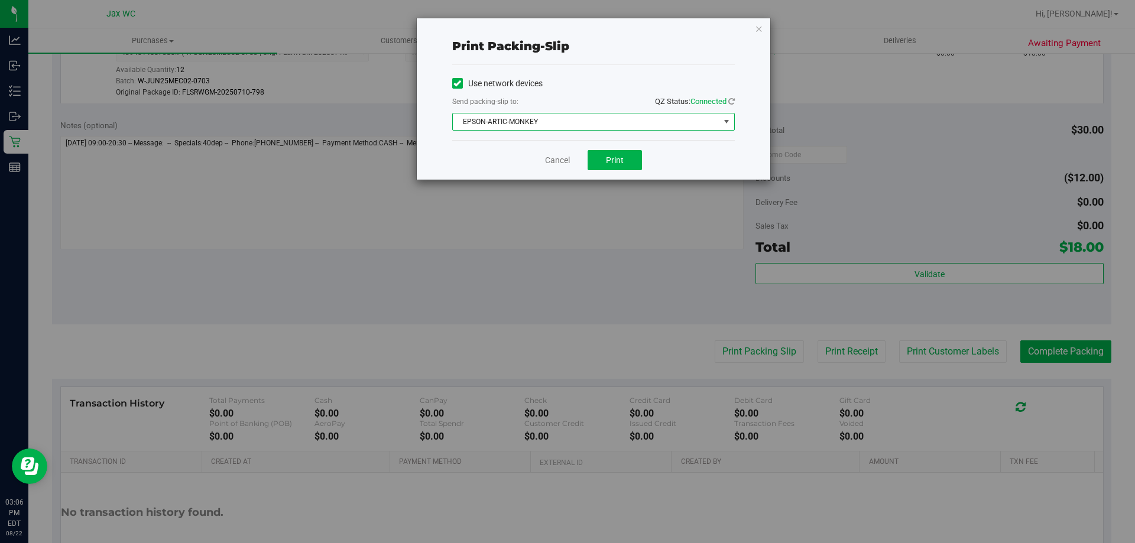
click at [590, 119] on span "EPSON-ARTIC-MONKEY" at bounding box center [586, 121] width 266 height 17
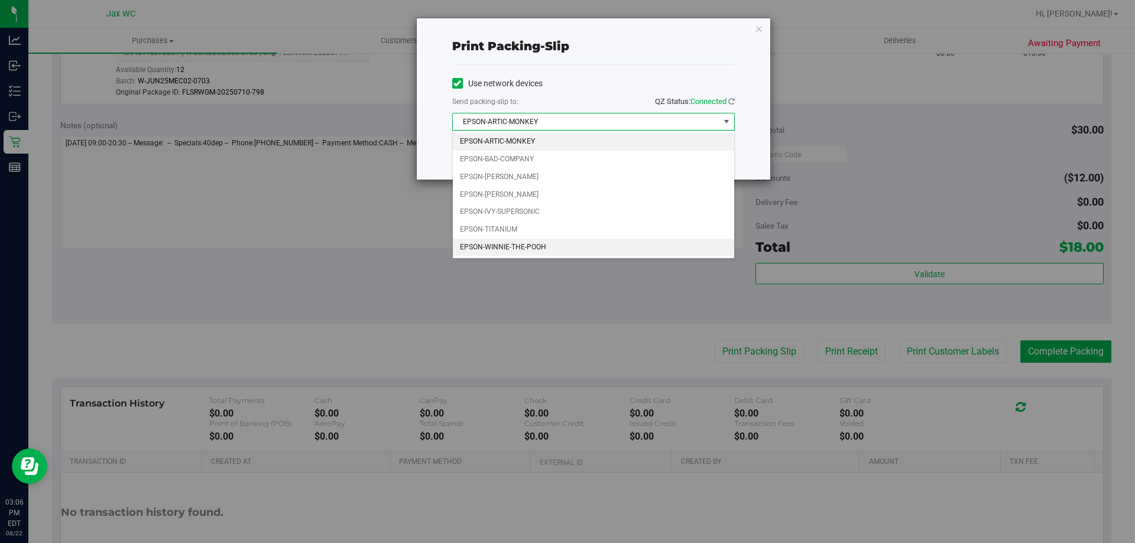
click at [528, 248] on li "EPSON-WINNIE-THE-POOH" at bounding box center [593, 248] width 281 height 18
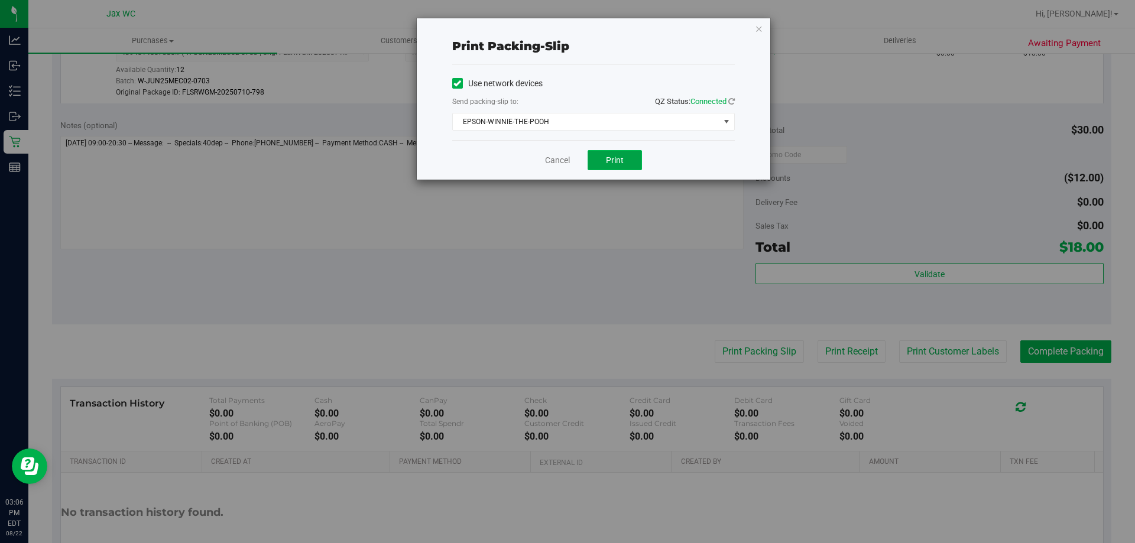
click at [625, 162] on button "Print" at bounding box center [614, 160] width 54 height 20
click at [555, 161] on link "Cancel" at bounding box center [557, 160] width 25 height 12
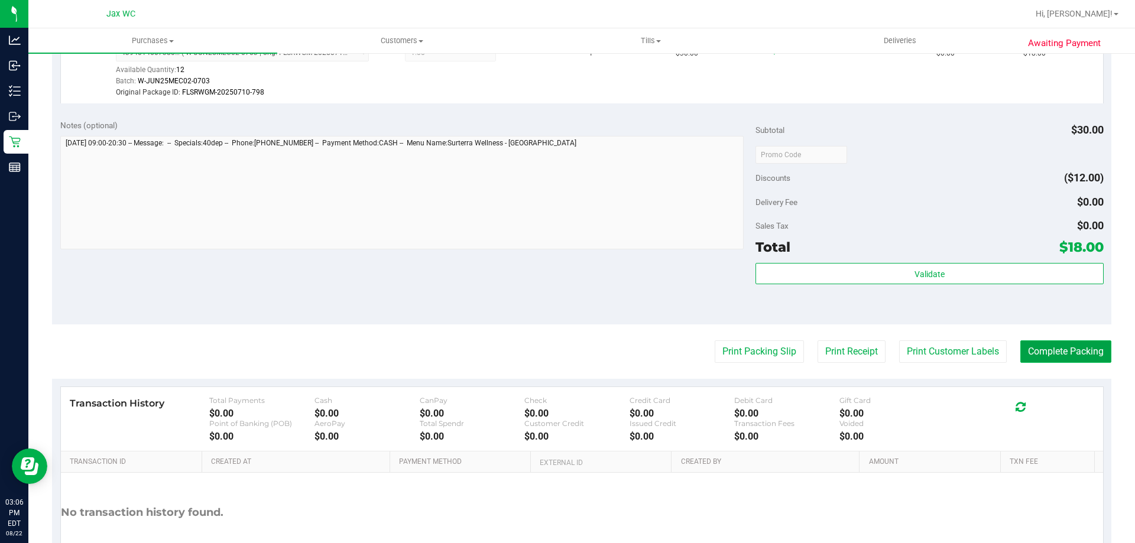
click at [1045, 347] on button "Complete Packing" at bounding box center [1065, 351] width 91 height 22
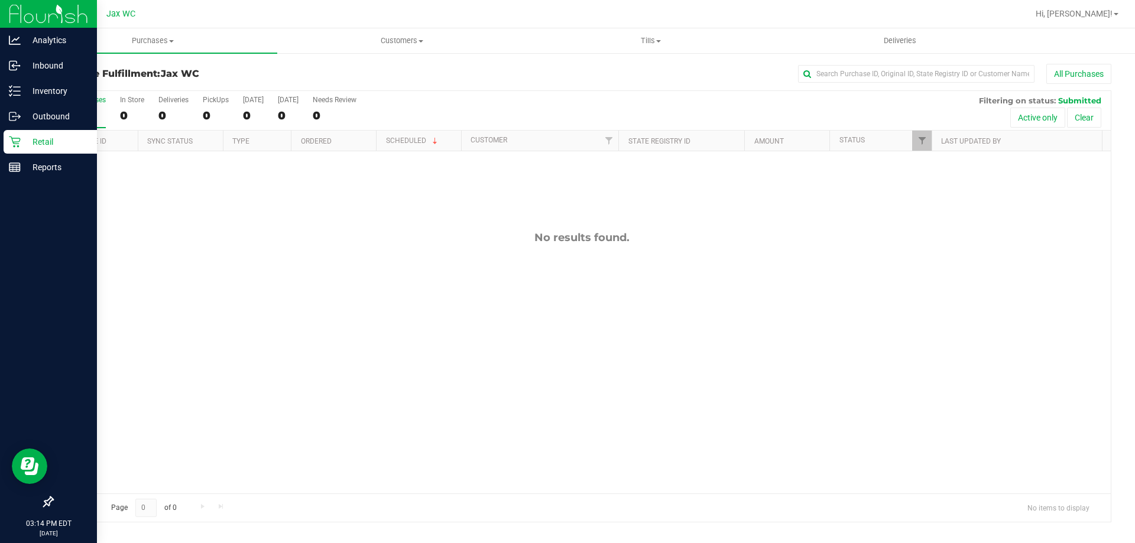
click at [27, 139] on p "Retail" at bounding box center [56, 142] width 71 height 14
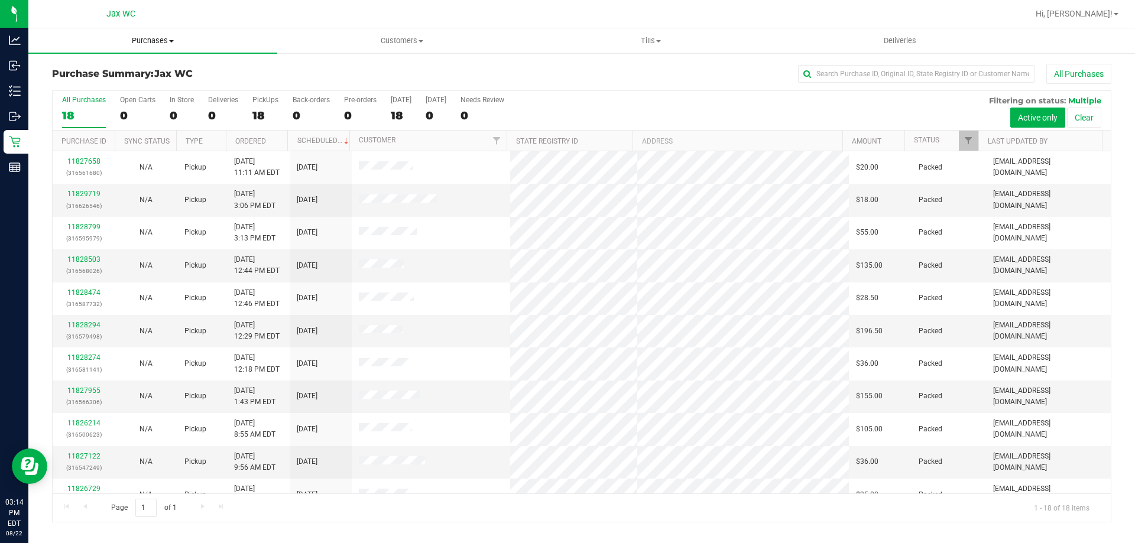
click at [152, 39] on span "Purchases" at bounding box center [152, 40] width 249 height 11
click at [121, 101] on li "All purchases" at bounding box center [152, 100] width 249 height 14
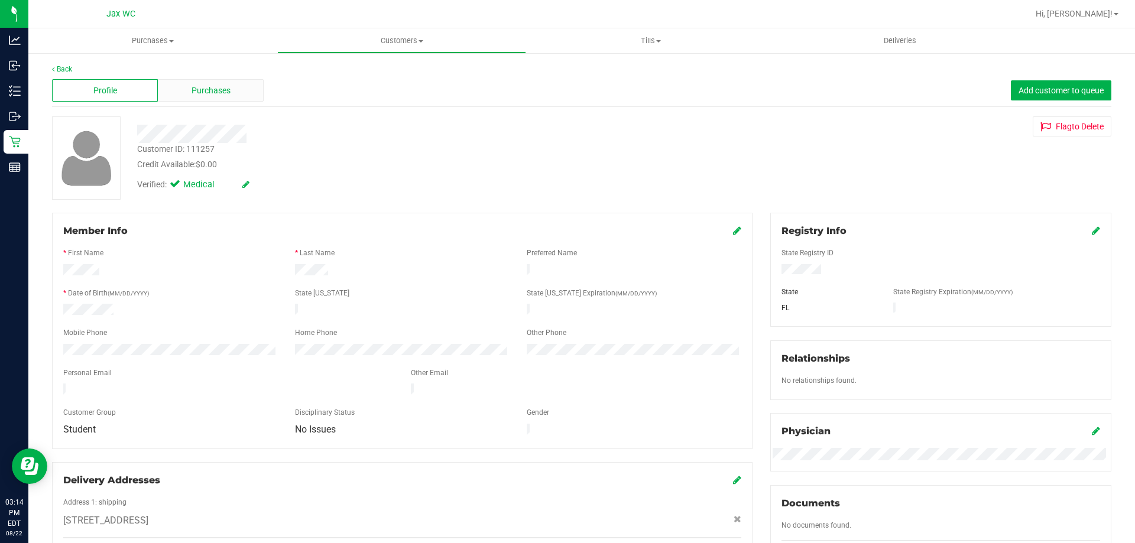
click at [239, 86] on div "Purchases" at bounding box center [211, 90] width 106 height 22
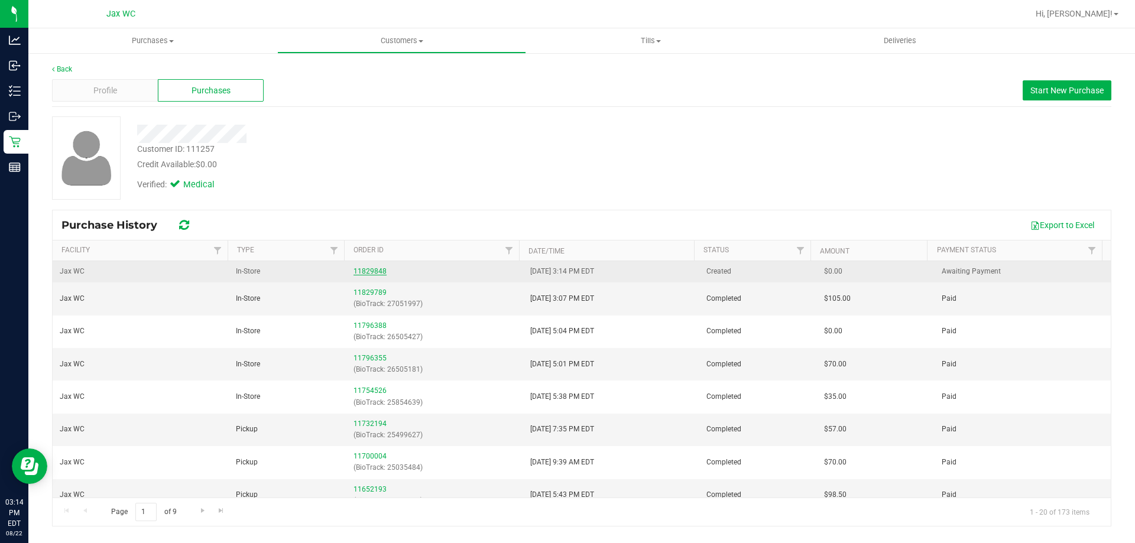
click at [369, 267] on link "11829848" at bounding box center [369, 271] width 33 height 8
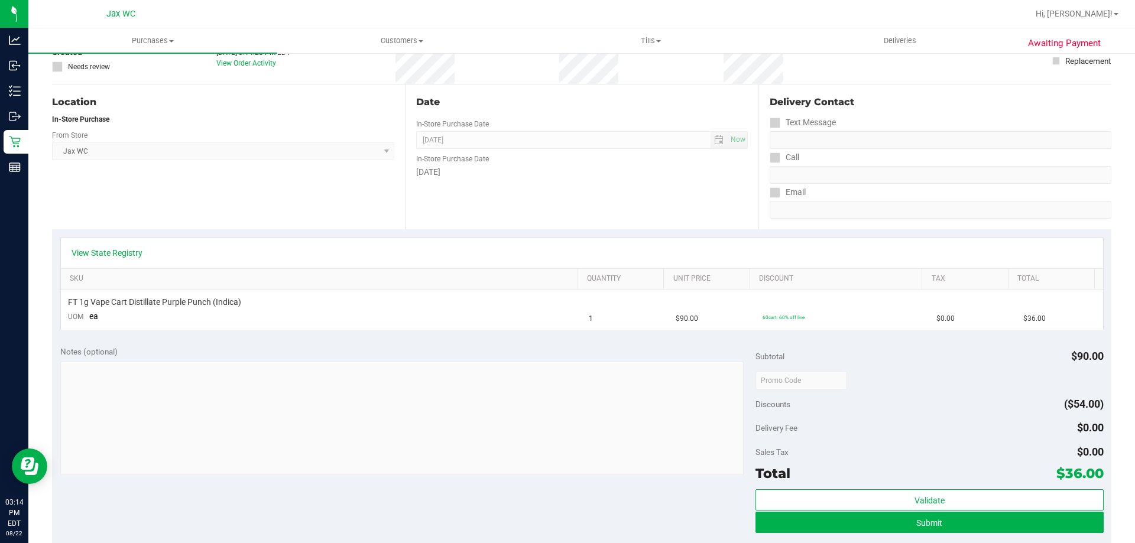
scroll to position [118, 0]
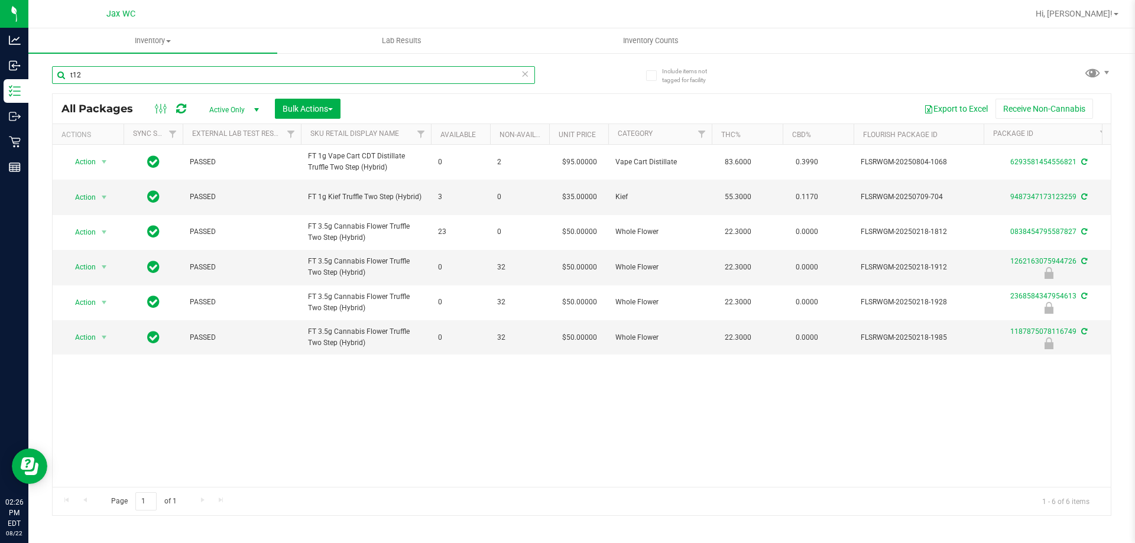
click at [131, 71] on input "t12" at bounding box center [293, 75] width 483 height 18
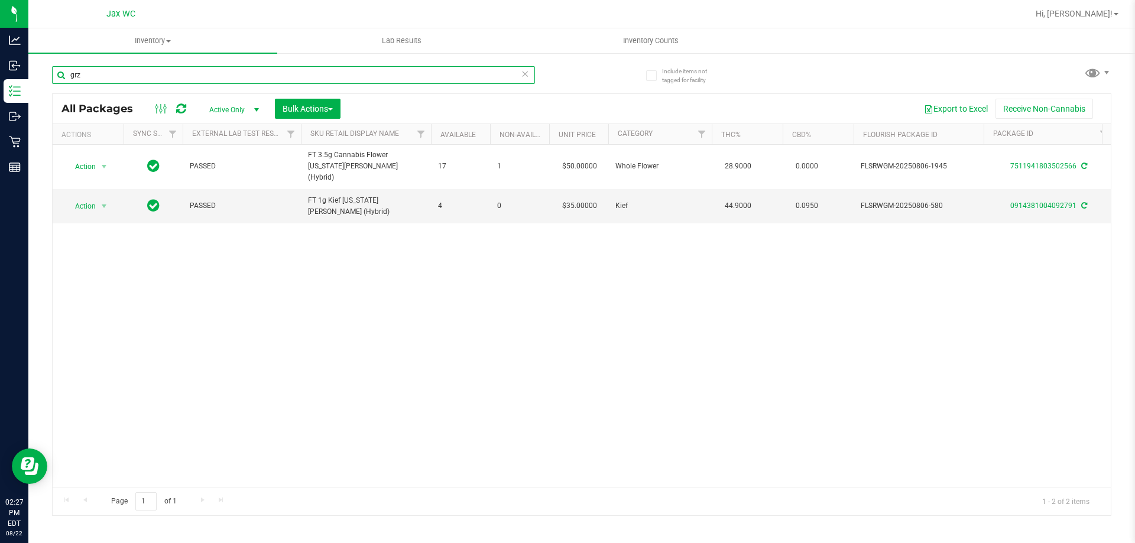
type input "grz"
click at [167, 69] on input "grz" at bounding box center [293, 75] width 483 height 18
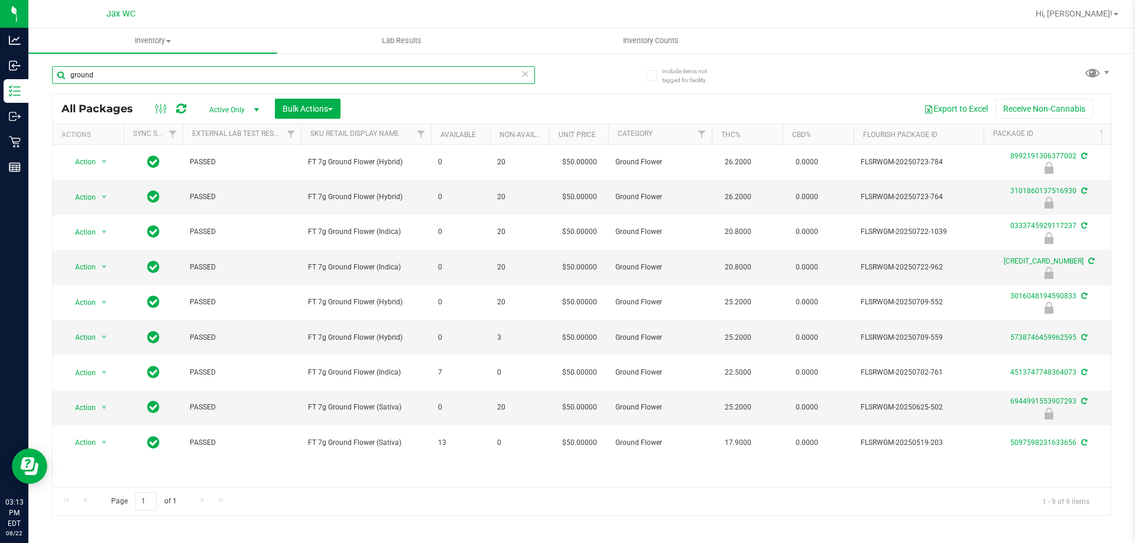
click at [145, 78] on input "ground" at bounding box center [293, 75] width 483 height 18
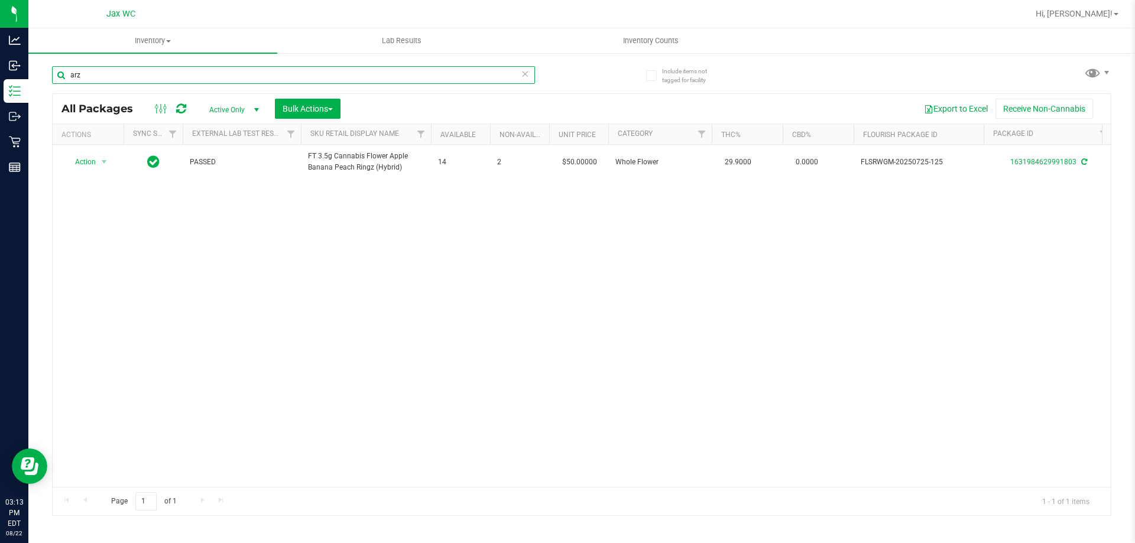
type input "arz"
click at [134, 78] on input "arz" at bounding box center [293, 75] width 483 height 18
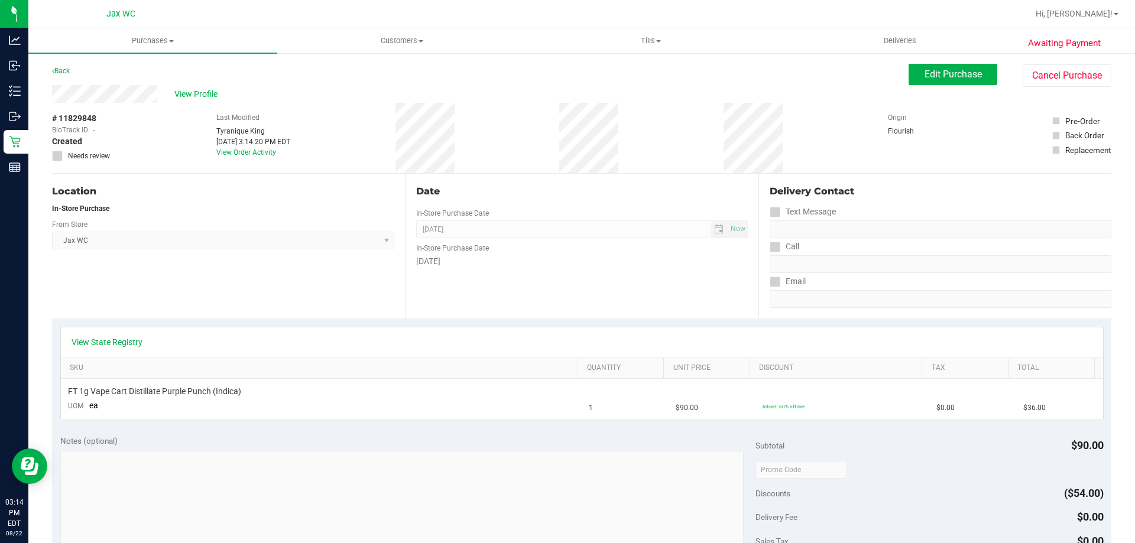
scroll to position [118, 0]
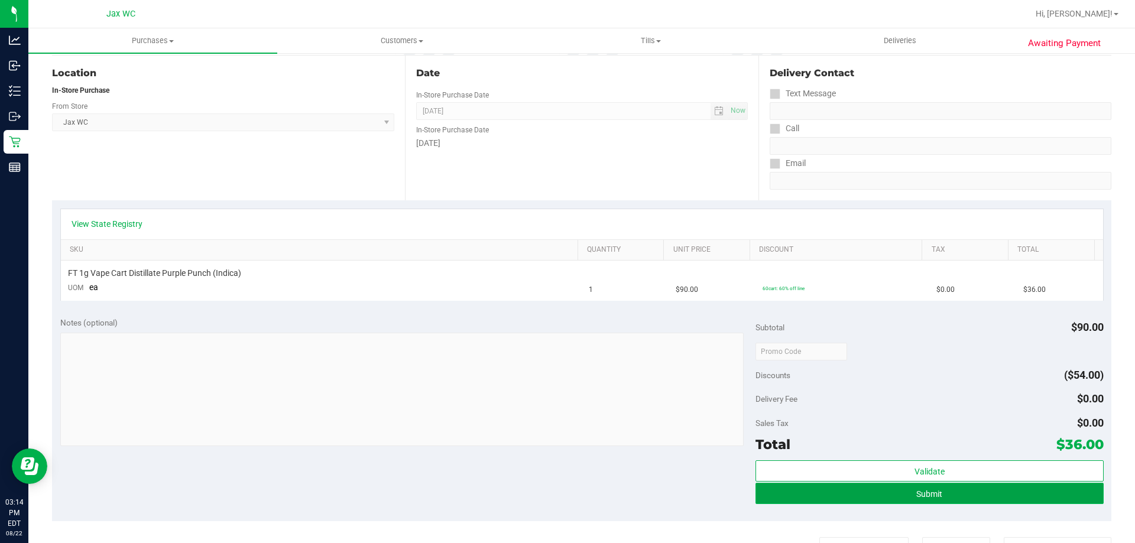
click at [863, 495] on button "Submit" at bounding box center [928, 493] width 347 height 21
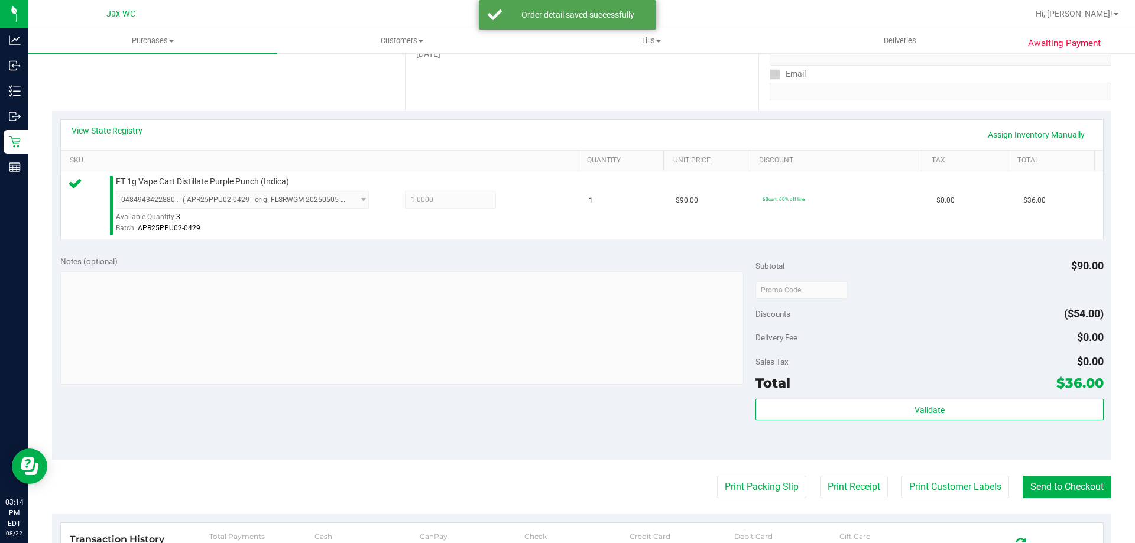
scroll to position [236, 0]
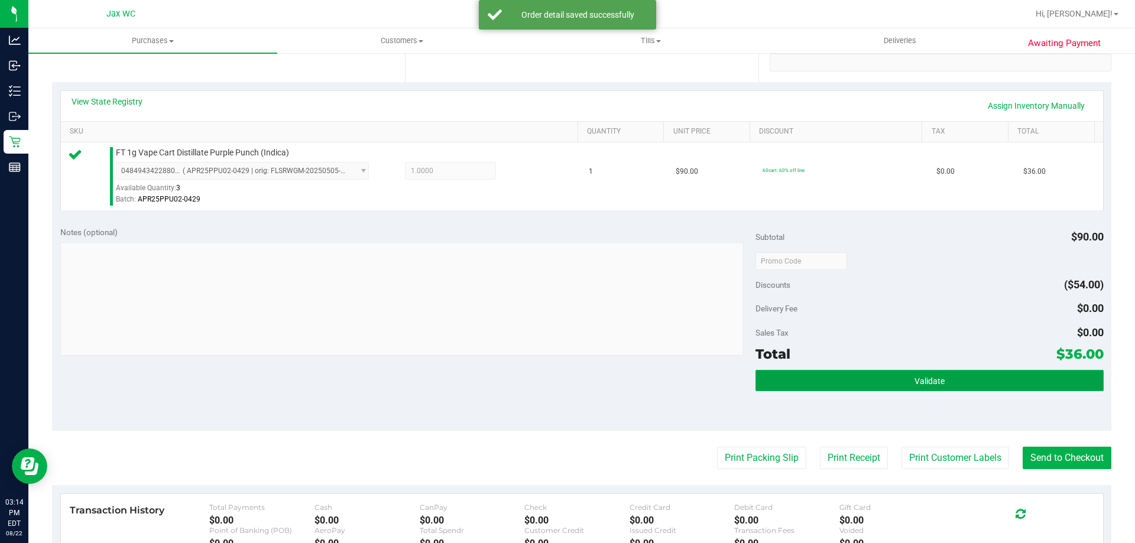
click at [953, 390] on button "Validate" at bounding box center [928, 380] width 347 height 21
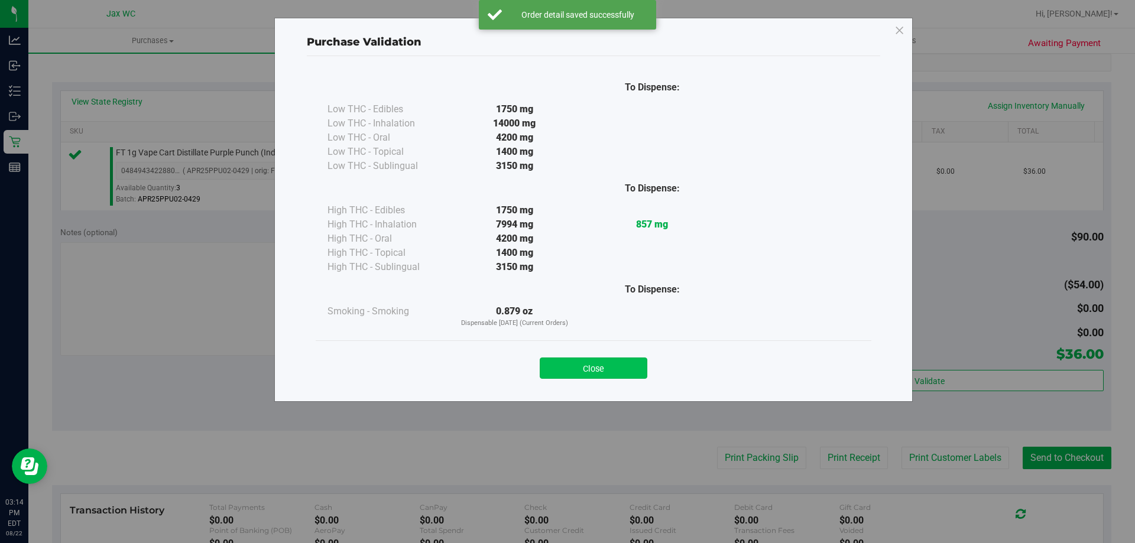
drag, startPoint x: 622, startPoint y: 350, endPoint x: 617, endPoint y: 361, distance: 11.4
click at [621, 350] on div "Close" at bounding box center [593, 365] width 538 height 30
click at [613, 371] on button "Close" at bounding box center [593, 367] width 108 height 21
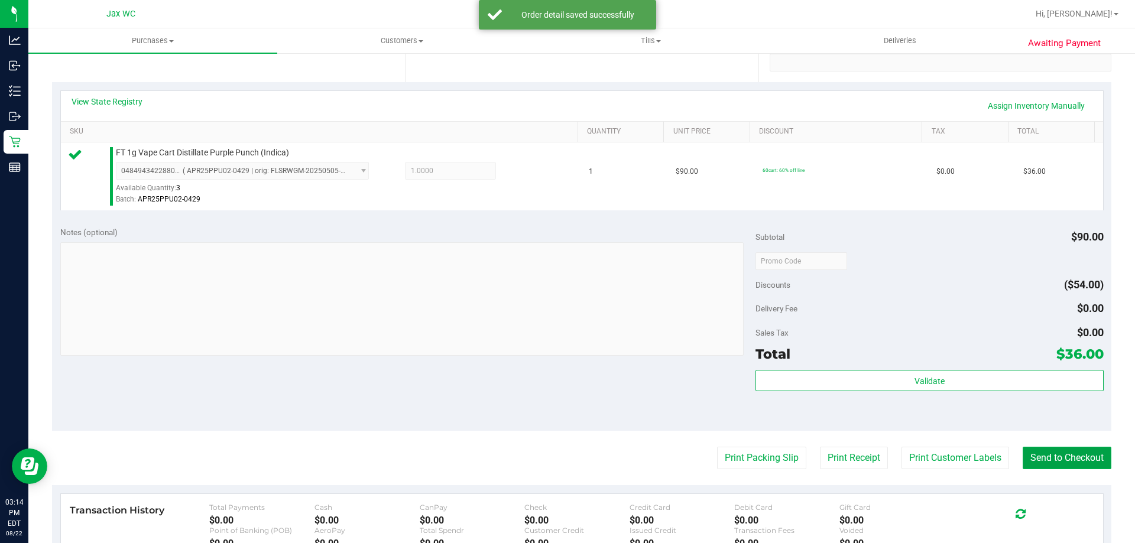
click at [1035, 463] on button "Send to Checkout" at bounding box center [1066, 458] width 89 height 22
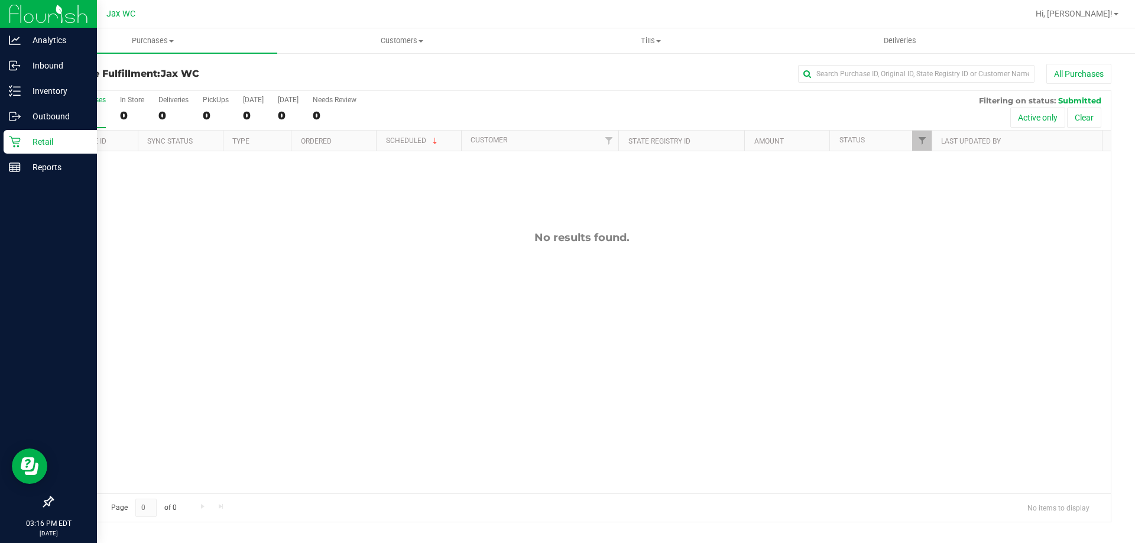
click at [5, 144] on div "Retail" at bounding box center [50, 142] width 93 height 24
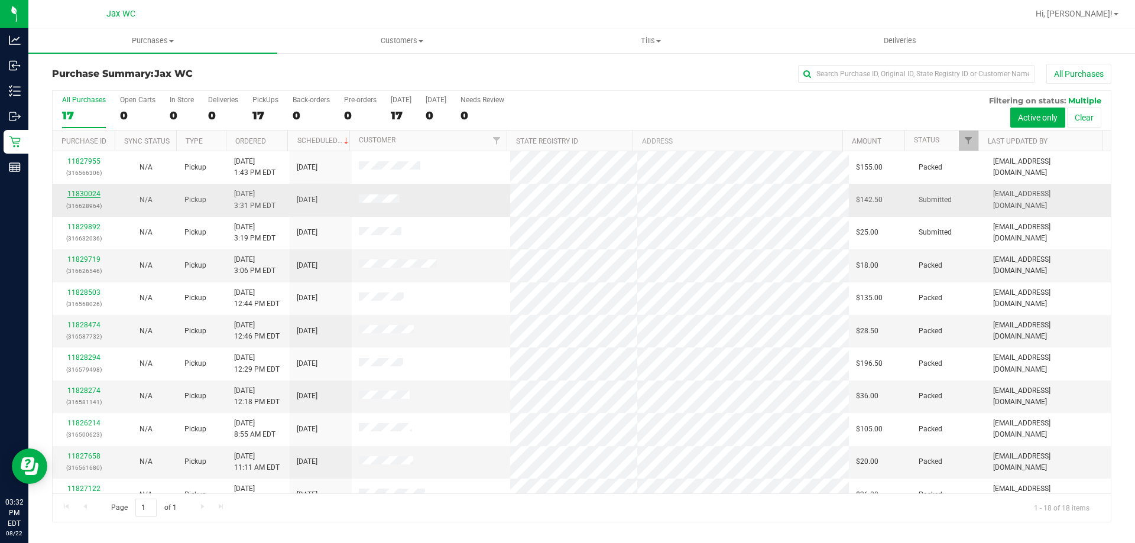
click at [75, 191] on link "11830024" at bounding box center [83, 194] width 33 height 8
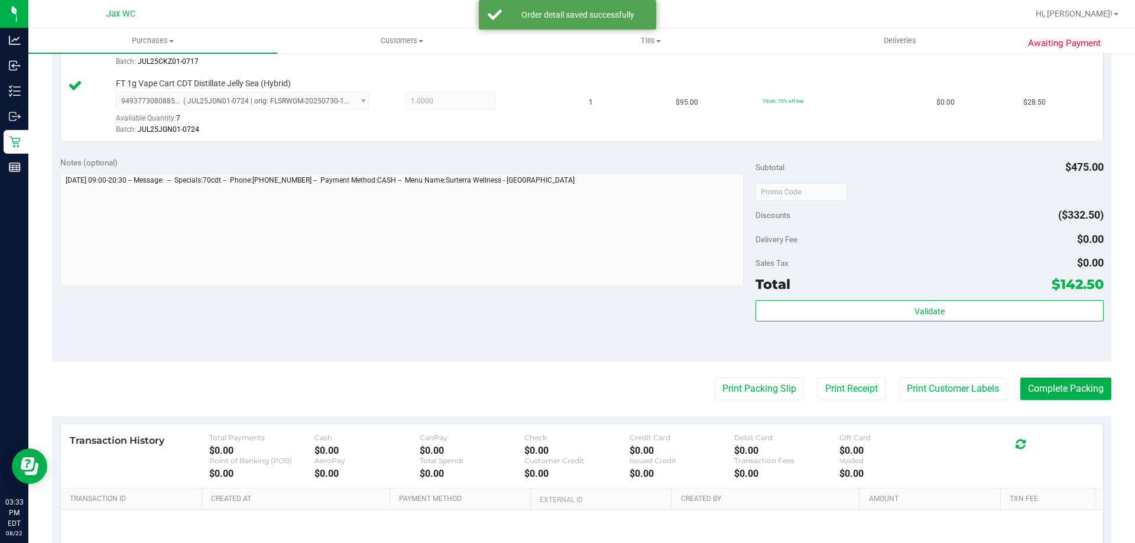
scroll to position [591, 0]
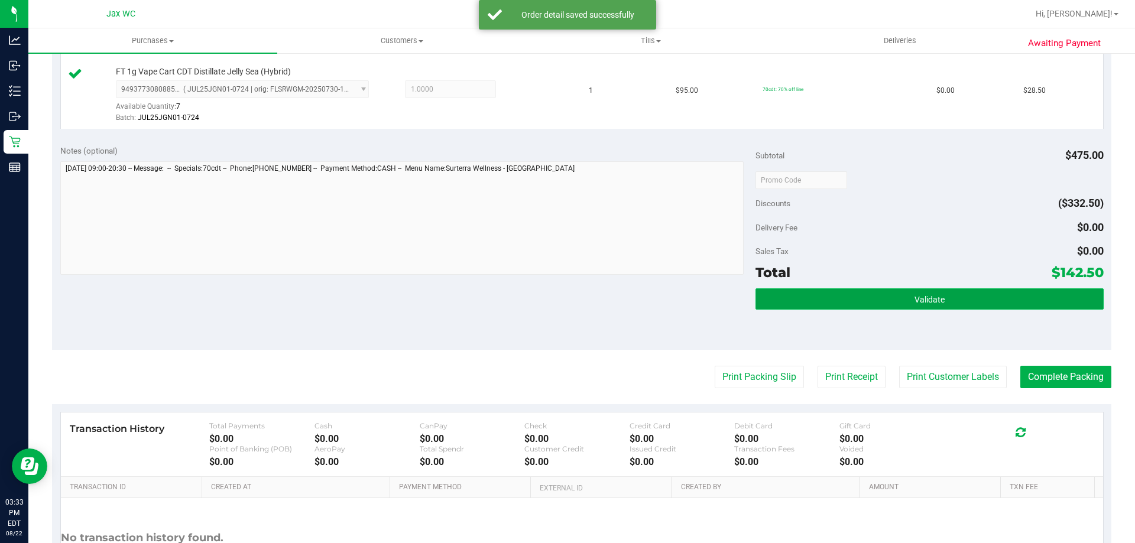
click at [847, 306] on button "Validate" at bounding box center [928, 298] width 347 height 21
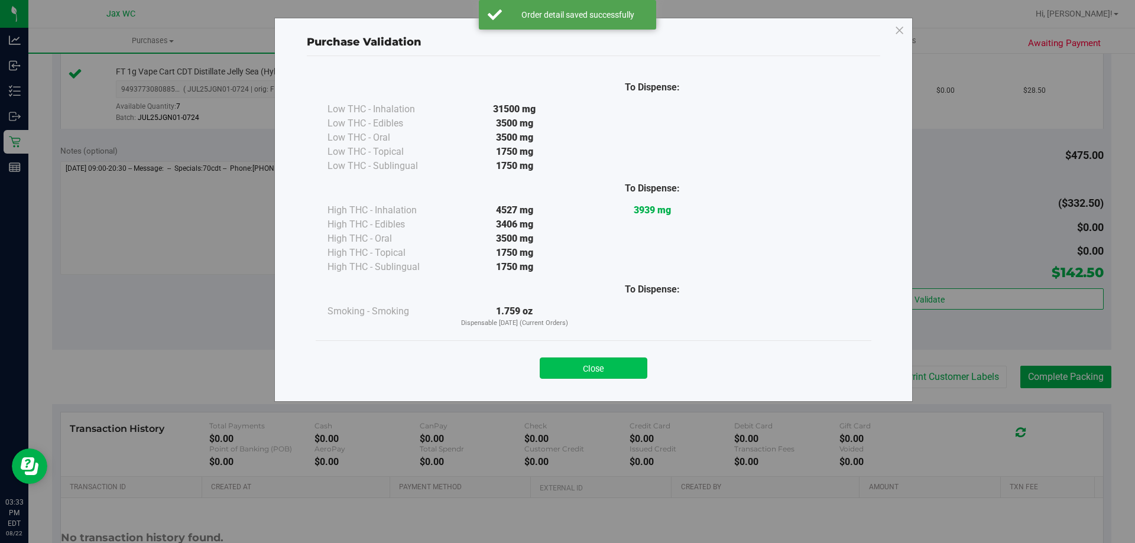
click at [612, 374] on button "Close" at bounding box center [593, 367] width 108 height 21
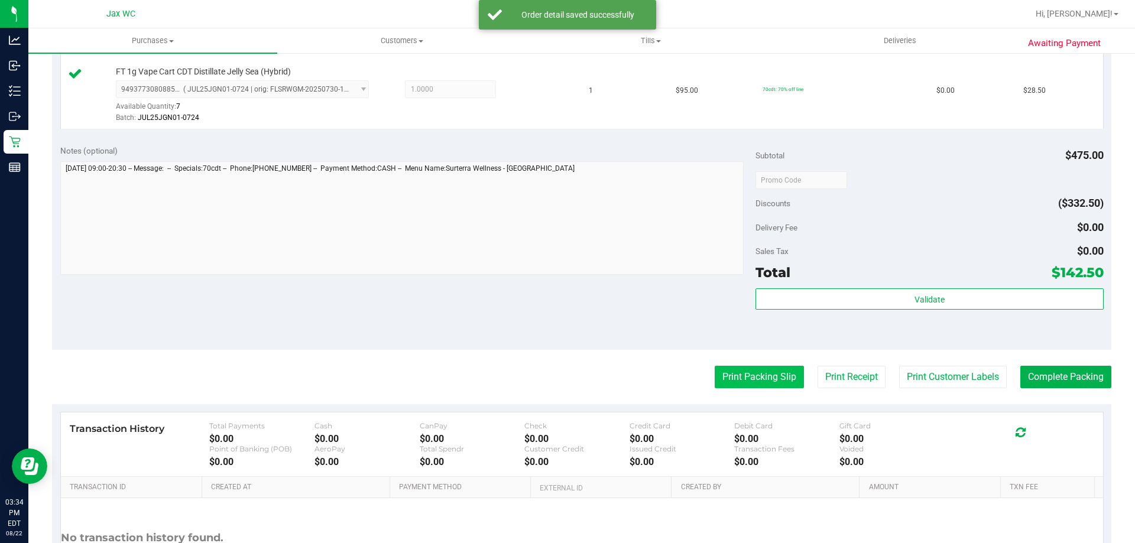
click at [714, 371] on button "Print Packing Slip" at bounding box center [758, 377] width 89 height 22
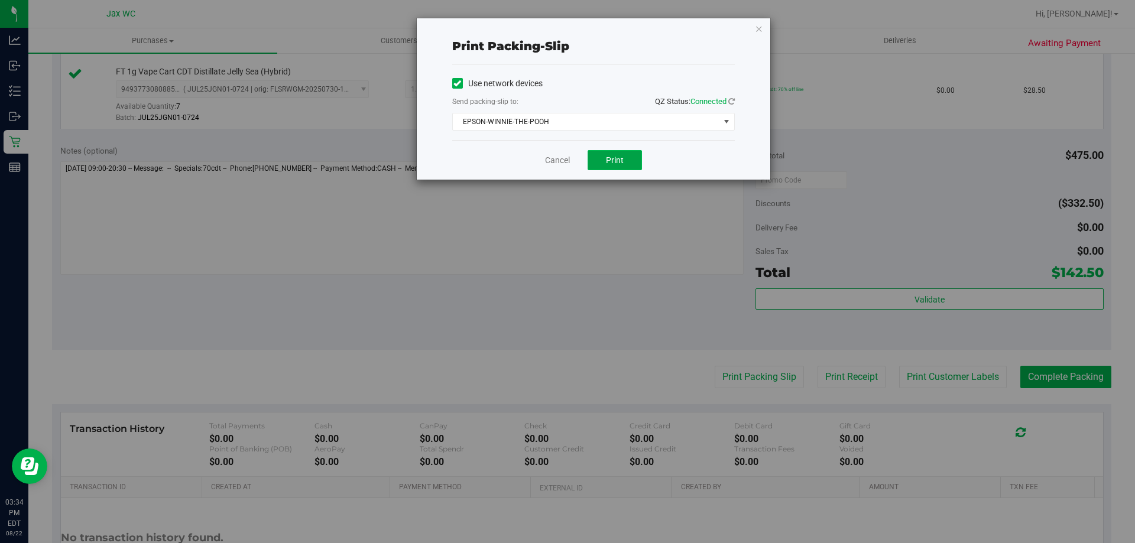
click at [611, 150] on button "Print" at bounding box center [614, 160] width 54 height 20
click at [554, 162] on link "Cancel" at bounding box center [557, 160] width 25 height 12
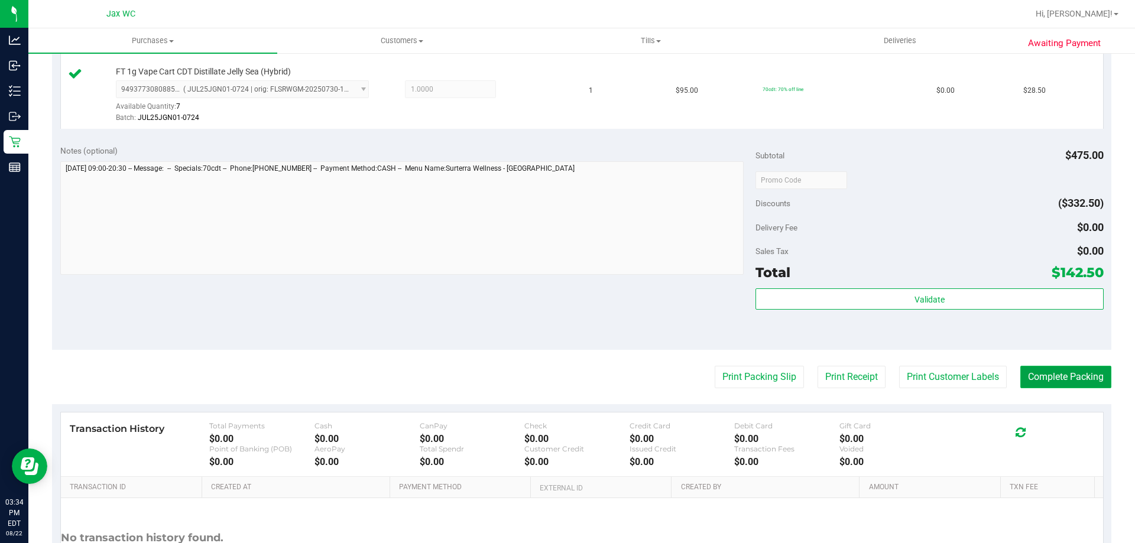
click at [1073, 379] on button "Complete Packing" at bounding box center [1065, 377] width 91 height 22
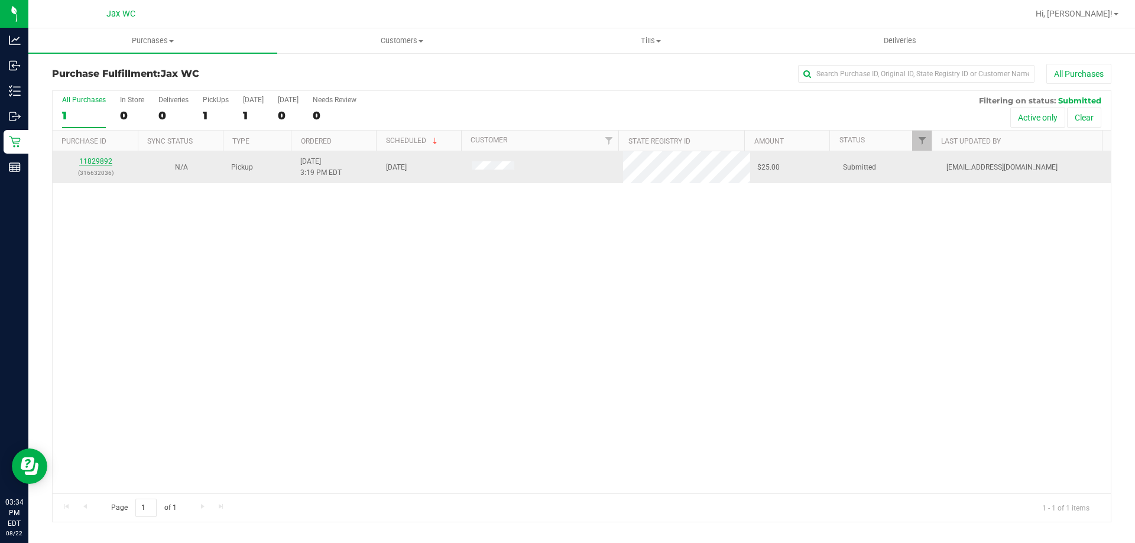
click at [97, 165] on link "11829892" at bounding box center [95, 161] width 33 height 8
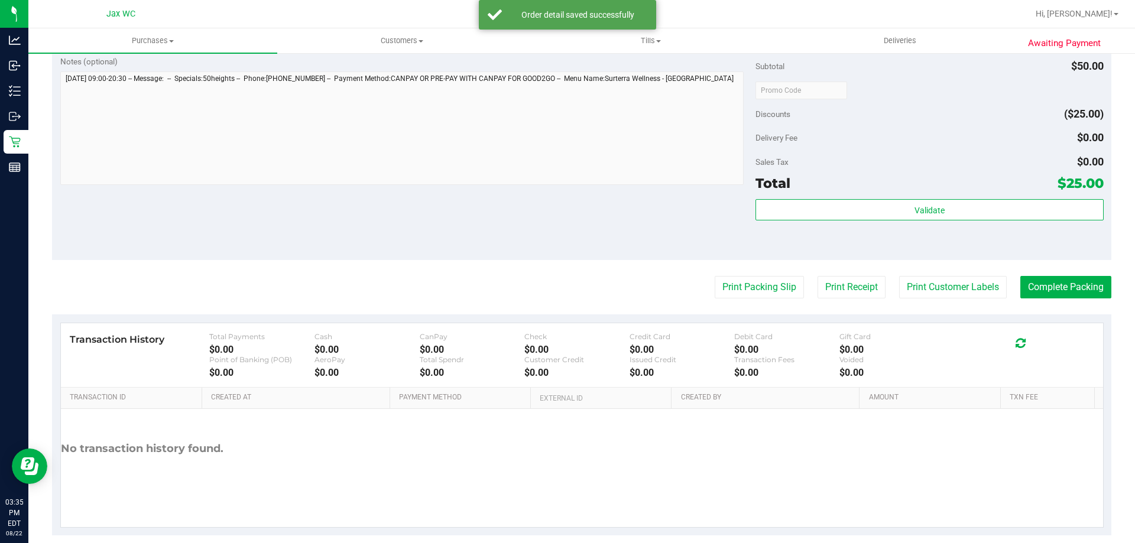
scroll to position [423, 0]
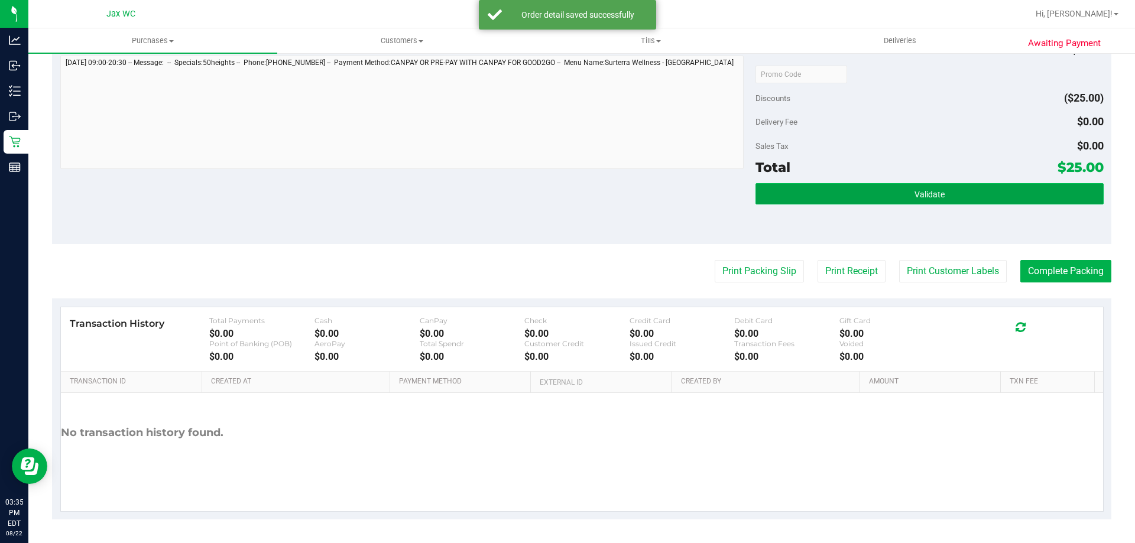
click at [887, 202] on button "Validate" at bounding box center [928, 193] width 347 height 21
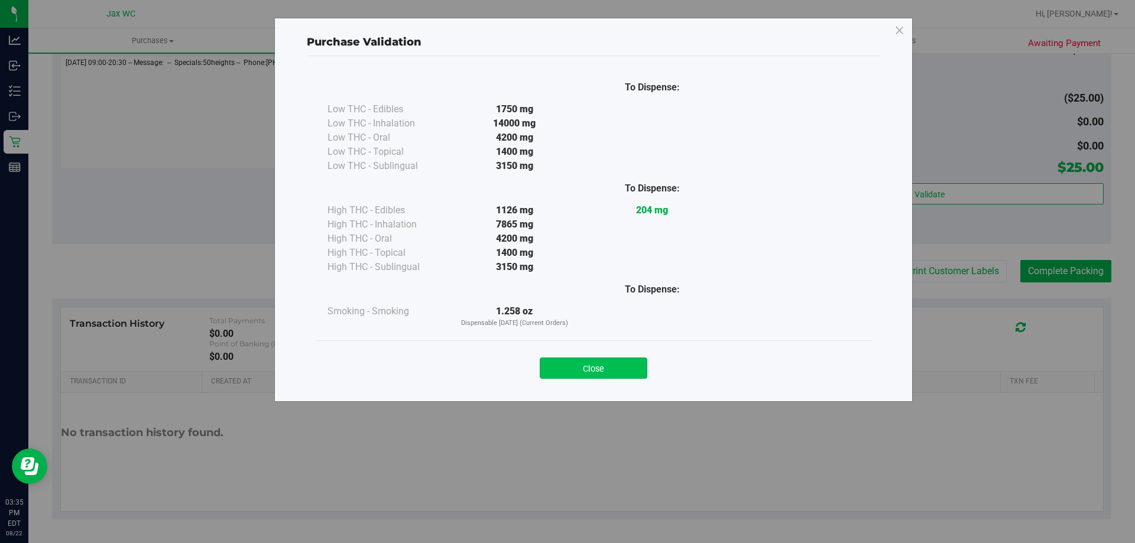
click at [622, 363] on button "Close" at bounding box center [593, 367] width 108 height 21
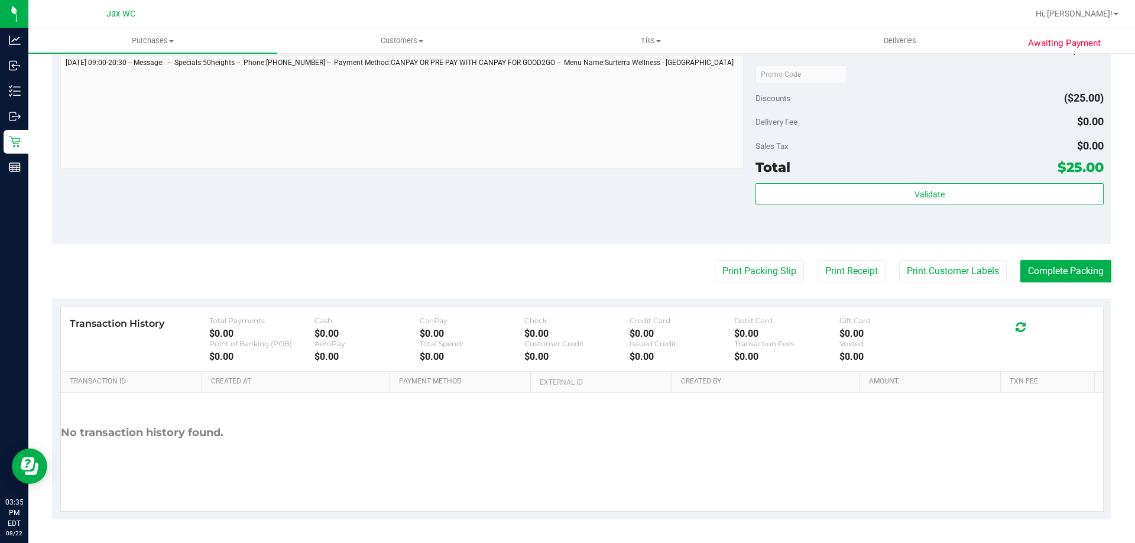
click at [743, 252] on purchase-details "Back Edit Purchase Cancel Purchase View Profile # 11829892 BioTrack ID: - Submi…" at bounding box center [581, 80] width 1059 height 879
click at [746, 266] on button "Print Packing Slip" at bounding box center [758, 271] width 89 height 22
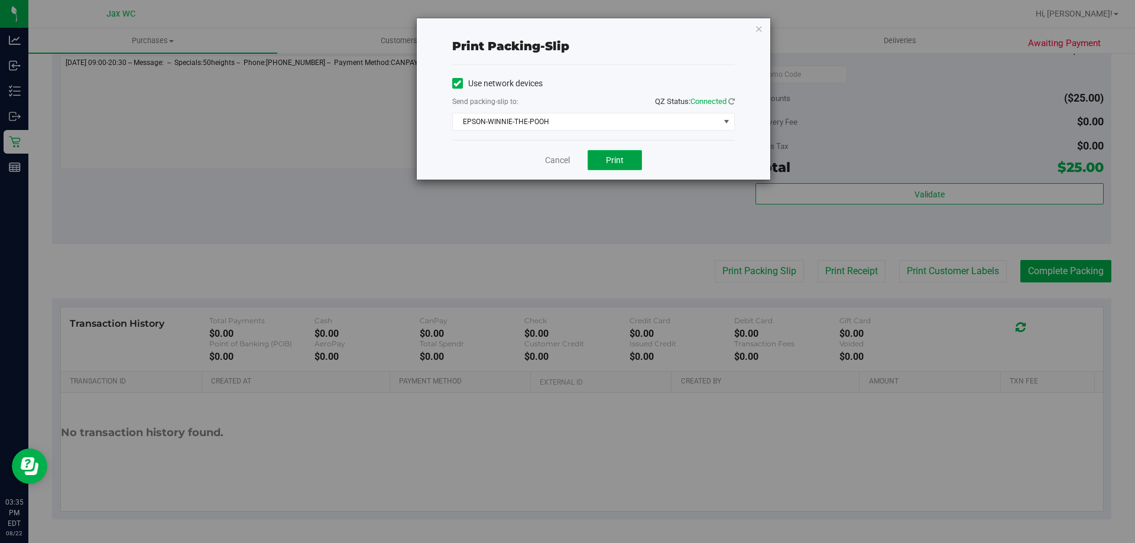
click at [614, 157] on span "Print" at bounding box center [615, 159] width 18 height 9
click at [550, 165] on link "Cancel" at bounding box center [557, 160] width 25 height 12
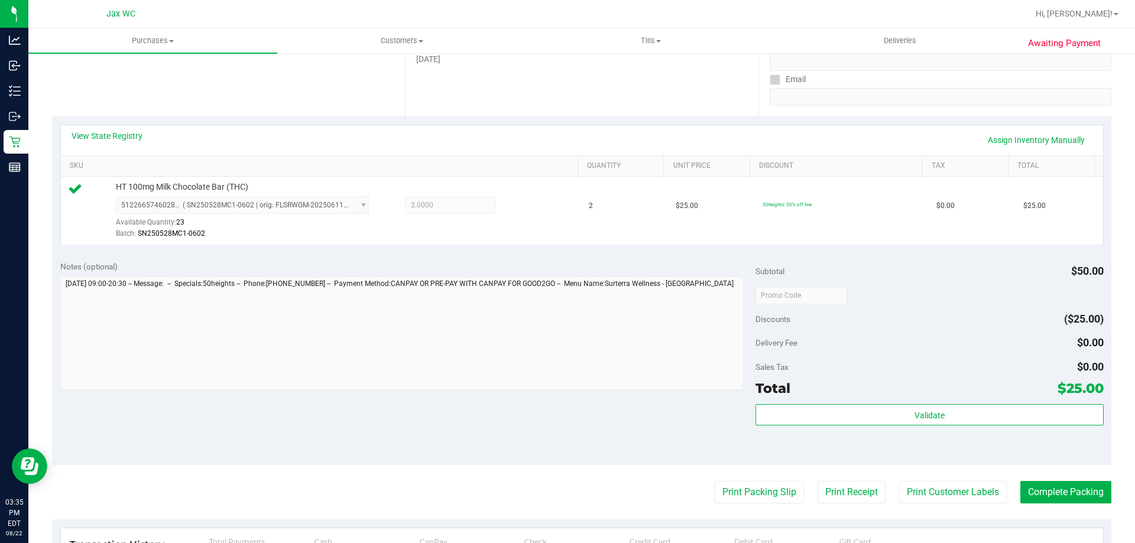
scroll to position [355, 0]
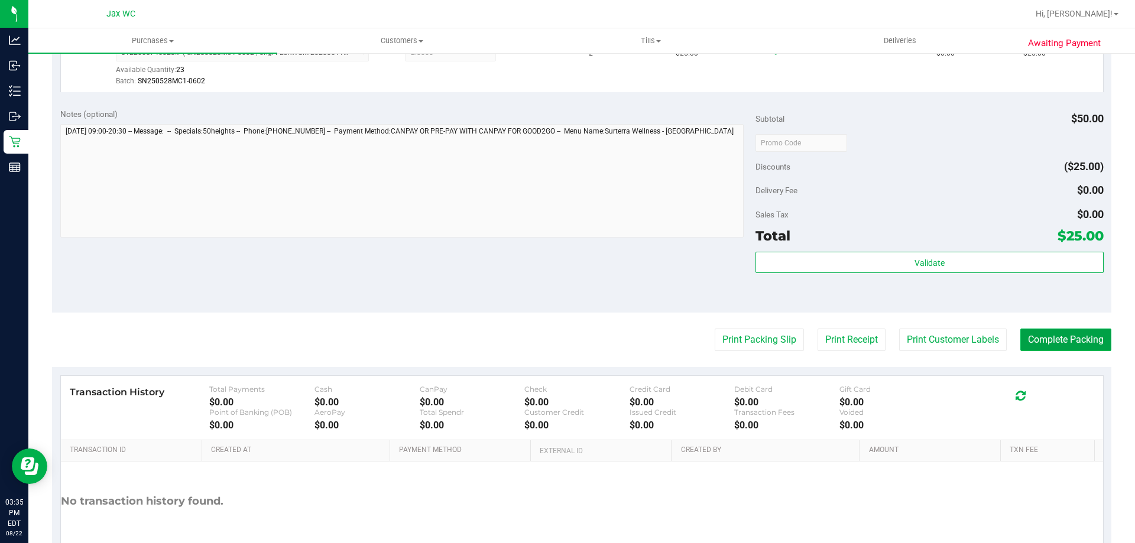
click at [1077, 341] on button "Complete Packing" at bounding box center [1065, 340] width 91 height 22
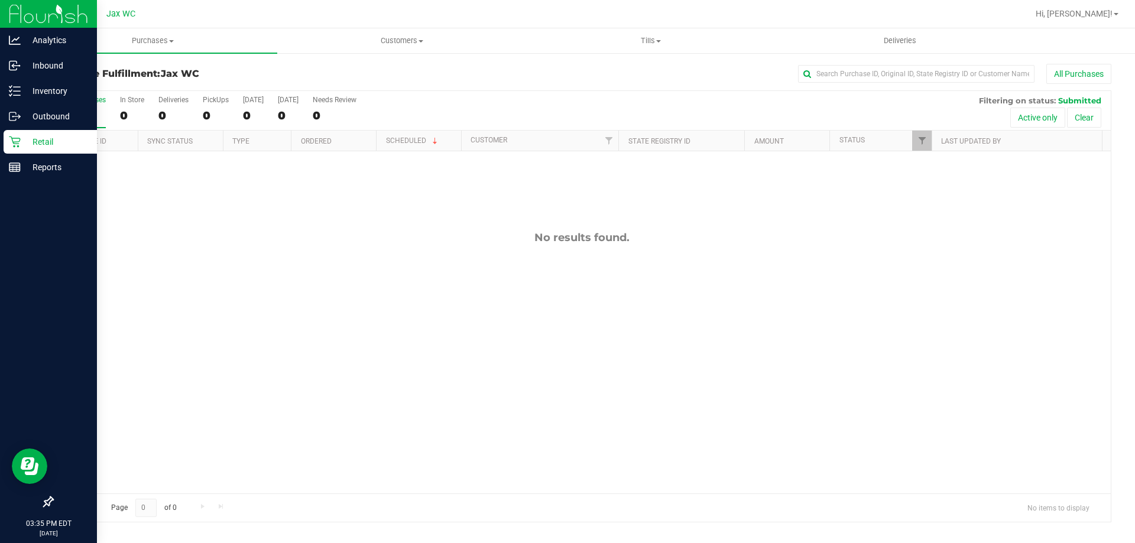
click at [45, 136] on p "Retail" at bounding box center [56, 142] width 71 height 14
